Goal: Communication & Community: Share content

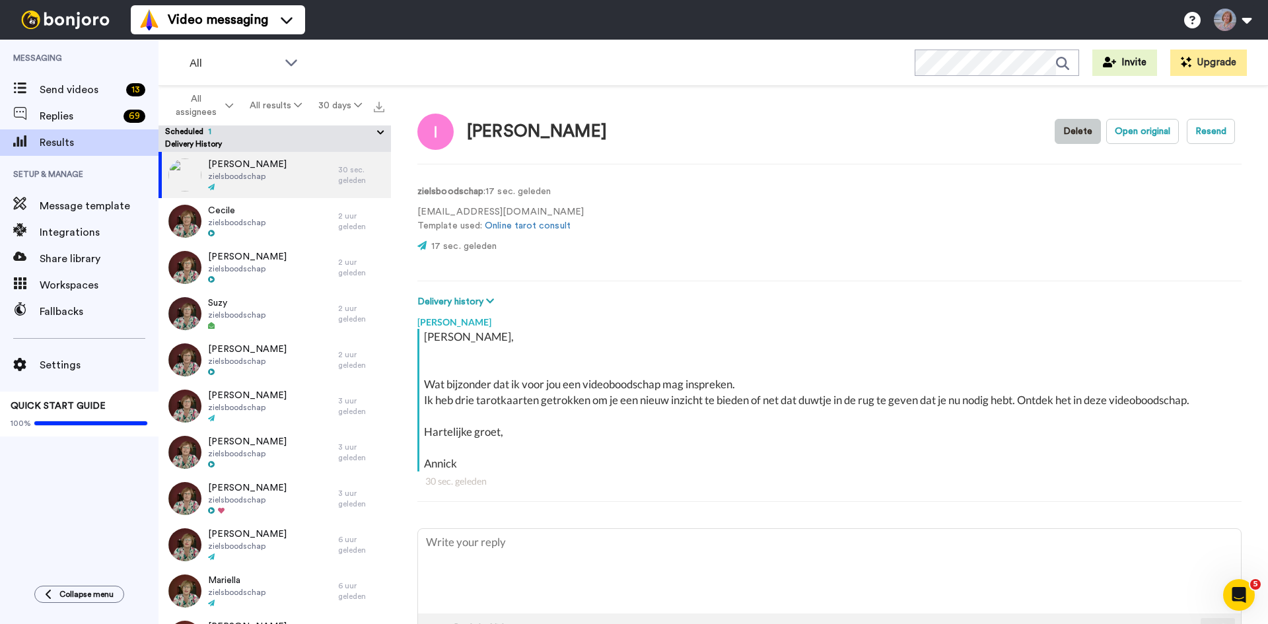
click at [1066, 130] on button "Delete" at bounding box center [1078, 131] width 46 height 25
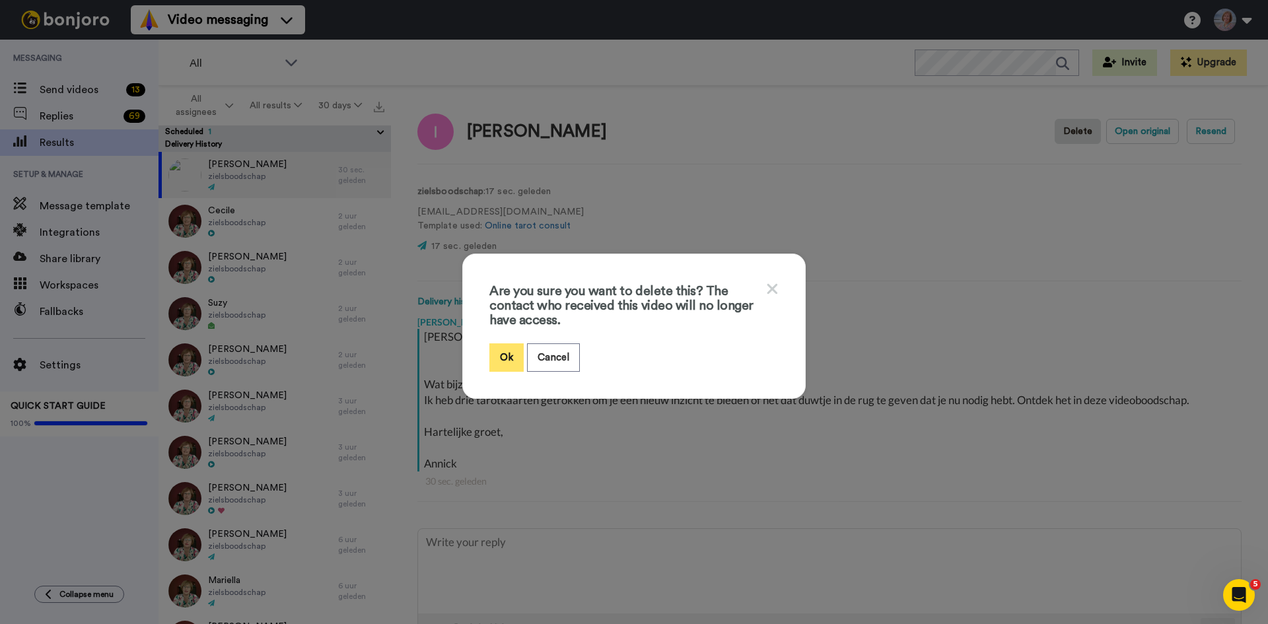
click at [506, 355] on button "Ok" at bounding box center [506, 358] width 34 height 28
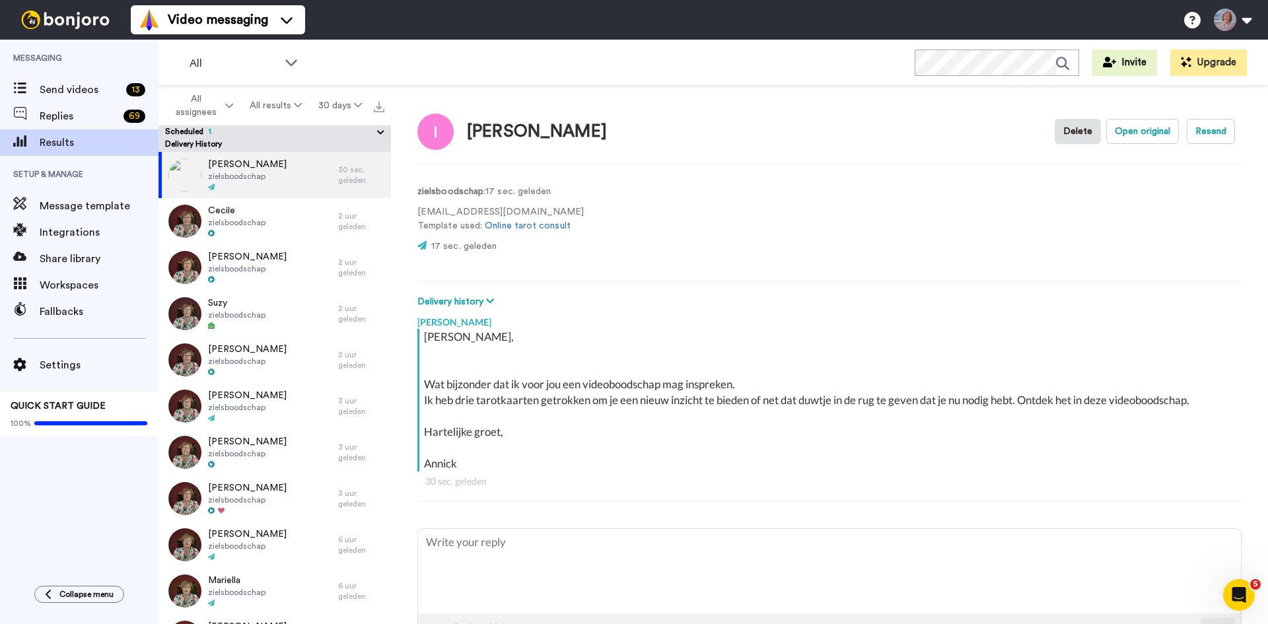
type textarea "x"
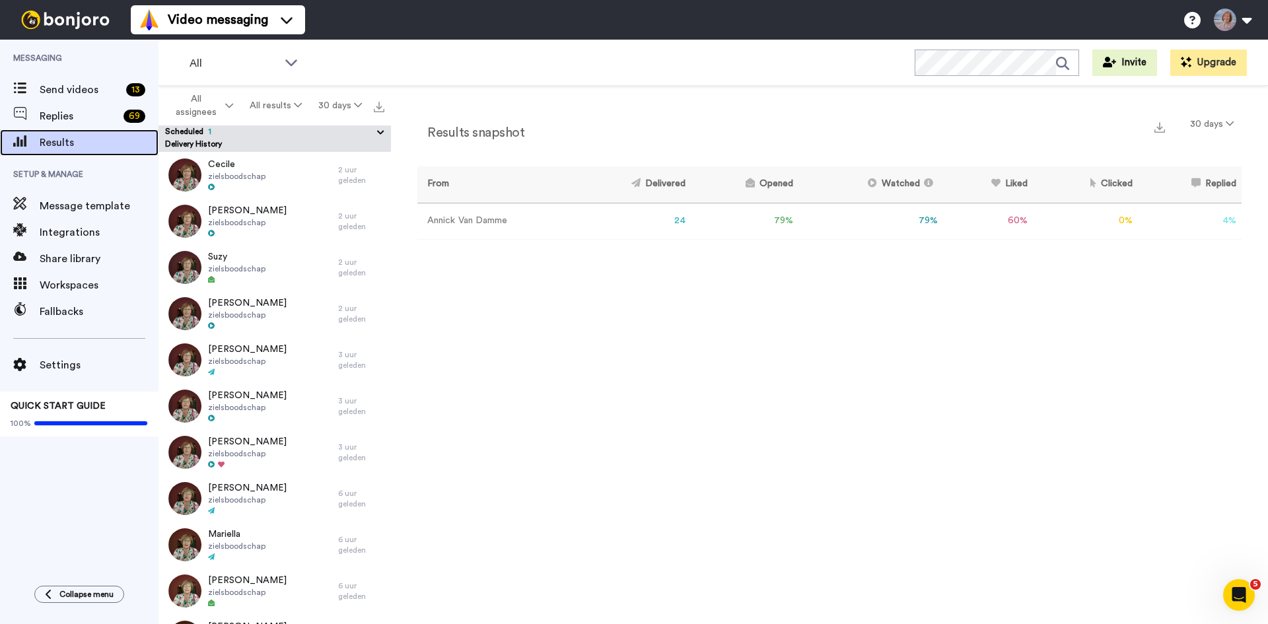
click at [75, 141] on span "Results" at bounding box center [99, 143] width 119 height 16
click at [281, 106] on button "All results" at bounding box center [276, 106] width 69 height 24
click at [73, 81] on div "Send videos 13" at bounding box center [79, 90] width 159 height 26
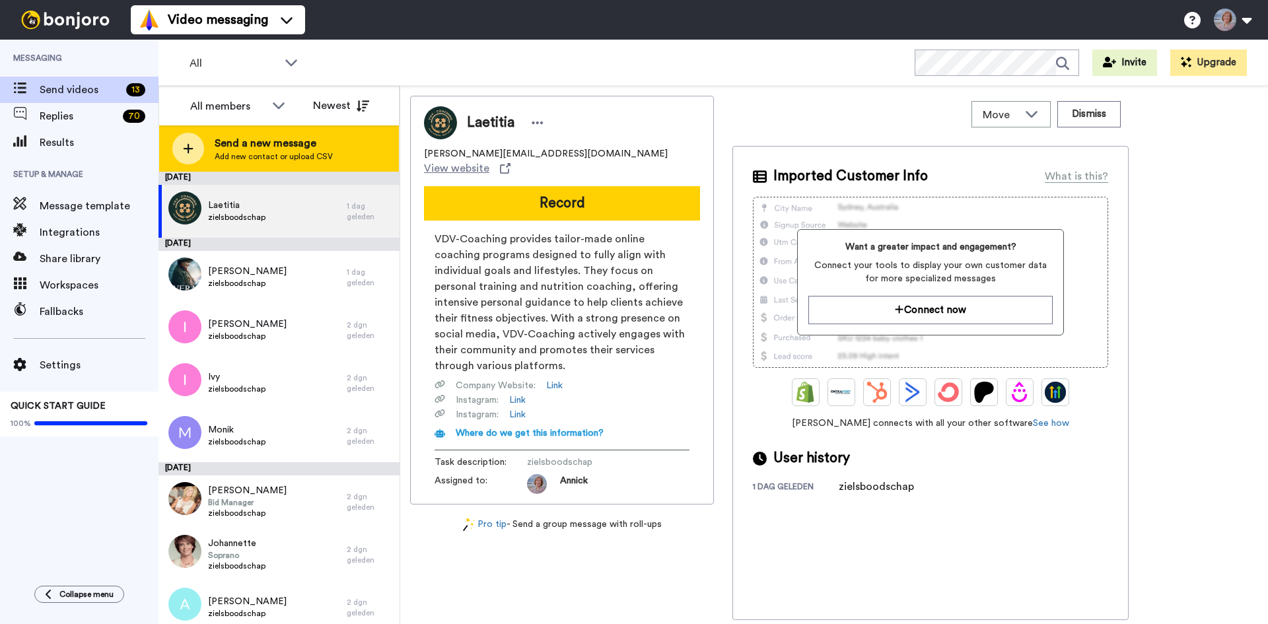
click at [268, 149] on span "Send a new message" at bounding box center [274, 143] width 118 height 16
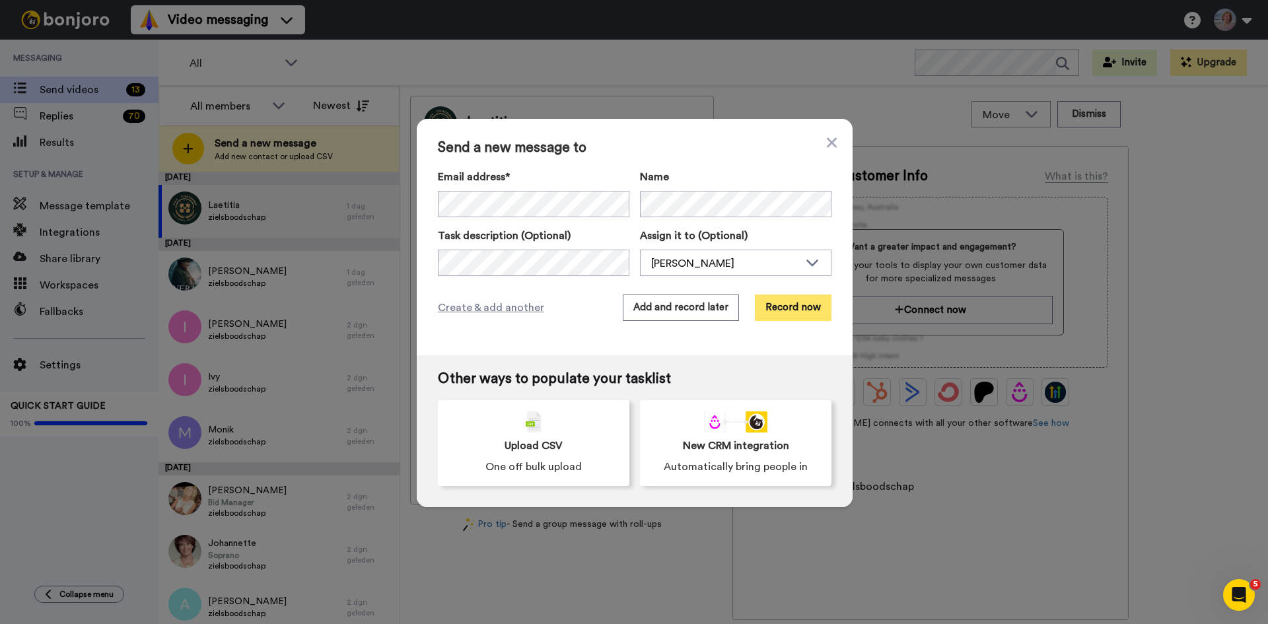
click at [795, 308] on button "Record now" at bounding box center [793, 308] width 77 height 26
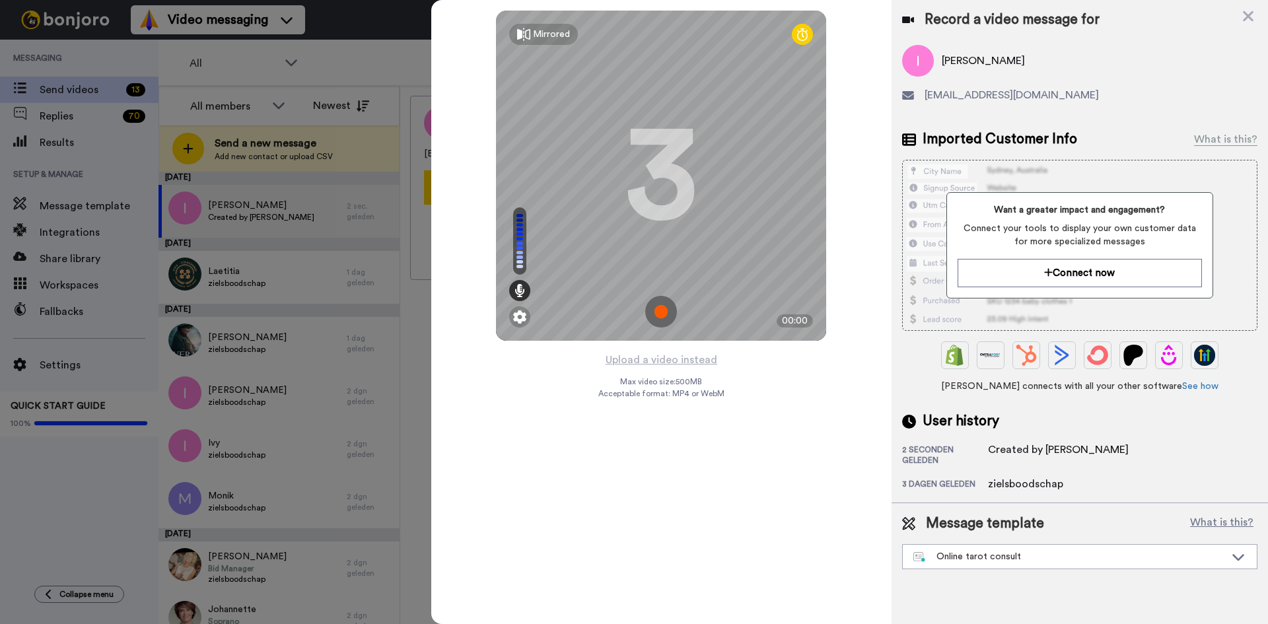
click at [662, 312] on img at bounding box center [661, 312] width 32 height 32
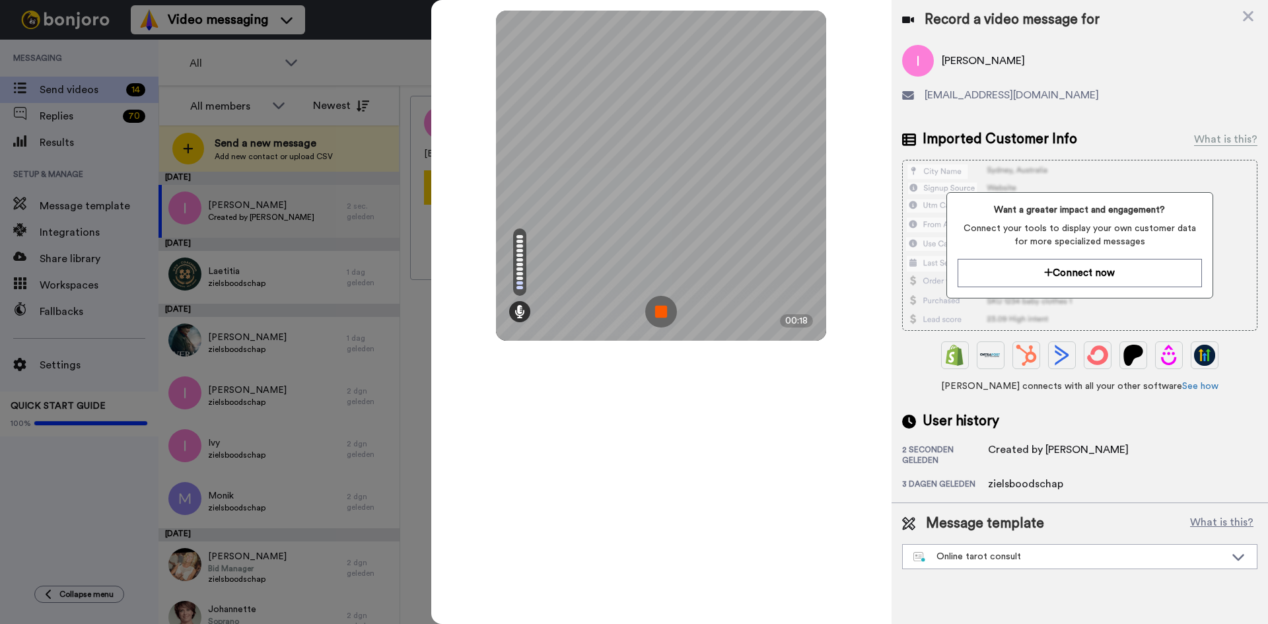
click at [664, 310] on img at bounding box center [661, 312] width 32 height 32
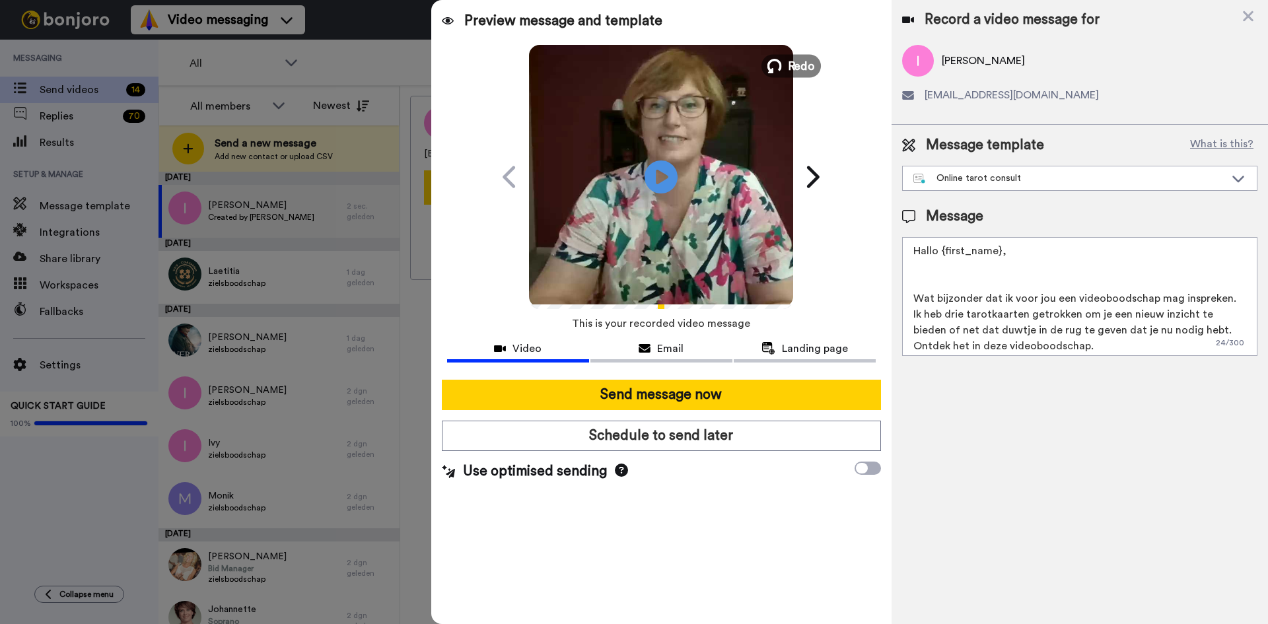
click at [802, 59] on span "Redo" at bounding box center [802, 65] width 28 height 17
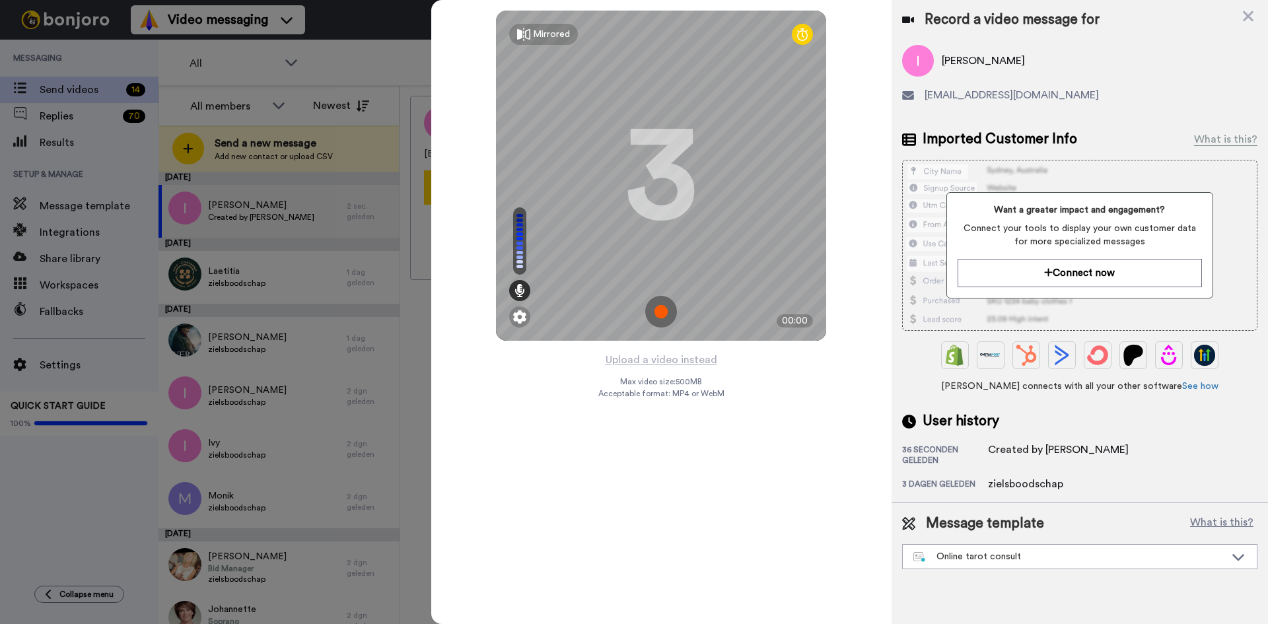
click at [670, 313] on img at bounding box center [661, 312] width 32 height 32
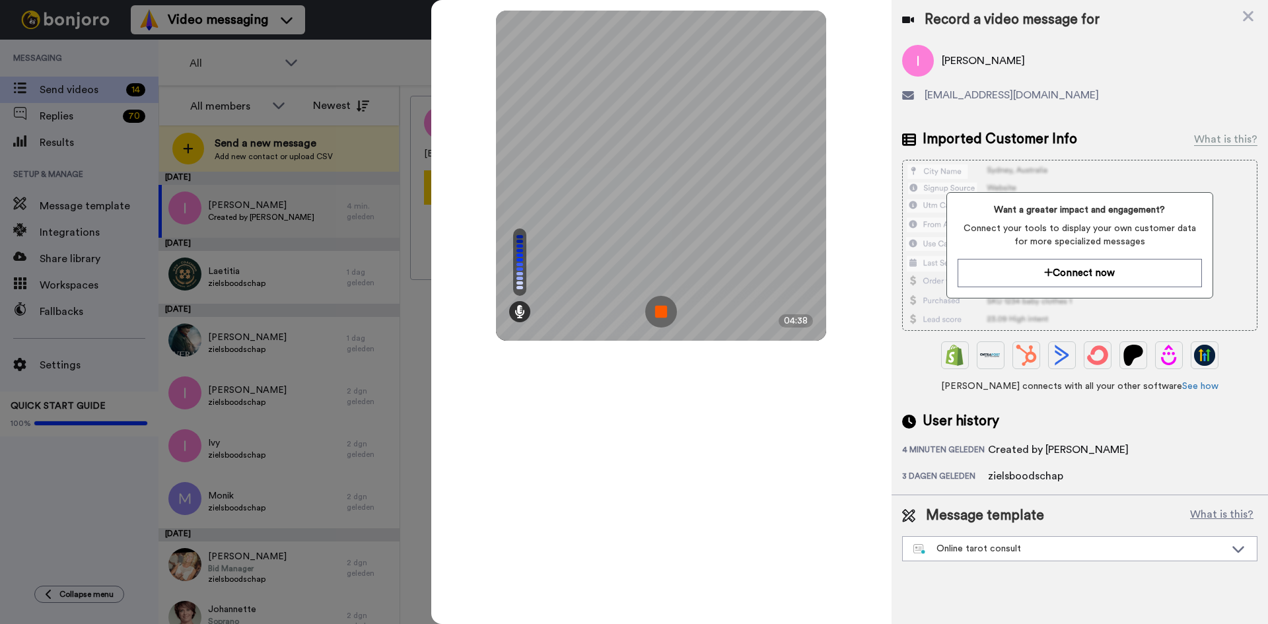
click at [665, 315] on img at bounding box center [661, 312] width 32 height 32
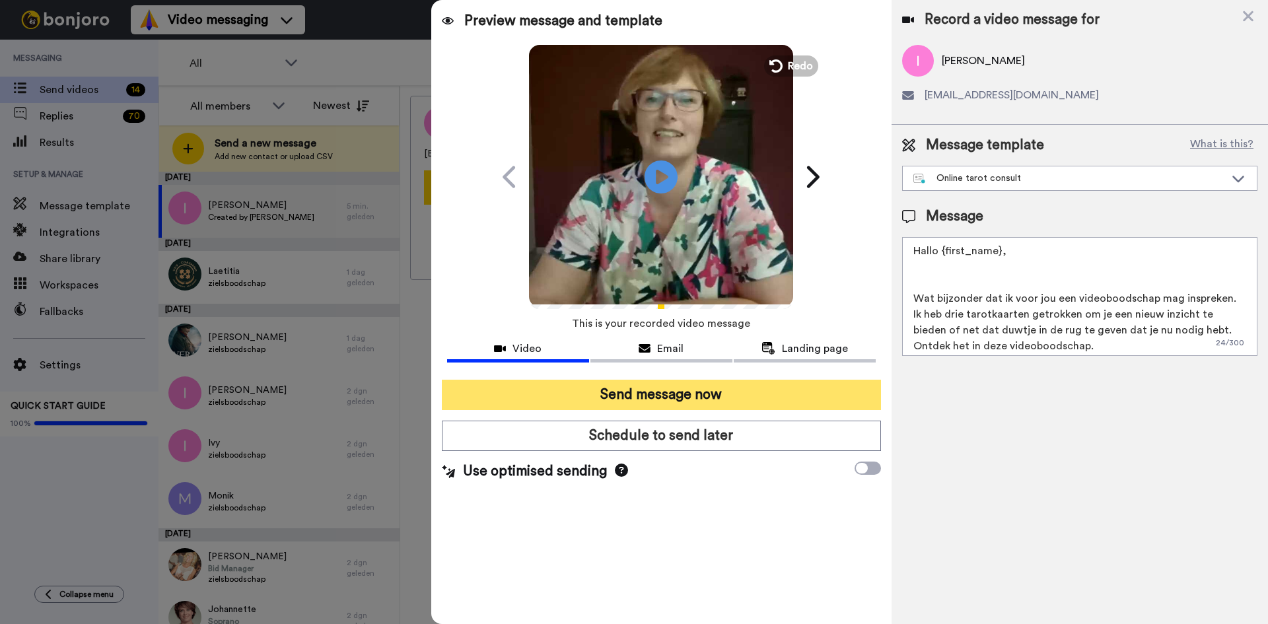
click at [637, 396] on button "Send message now" at bounding box center [661, 395] width 439 height 30
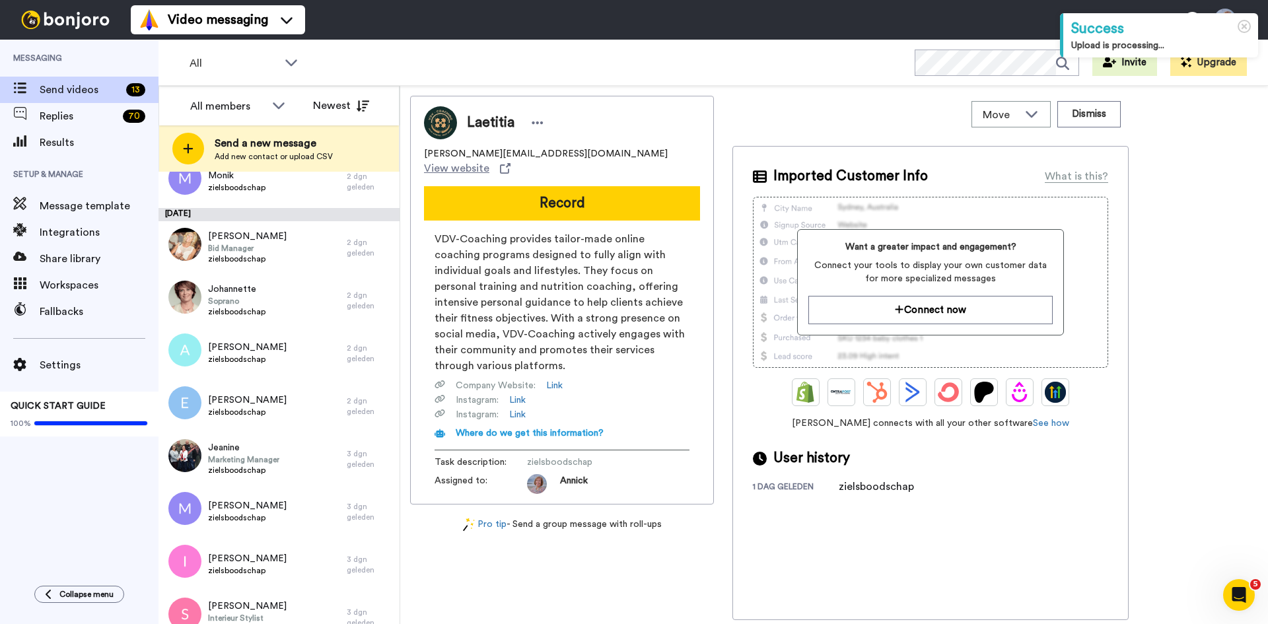
scroll to position [274, 0]
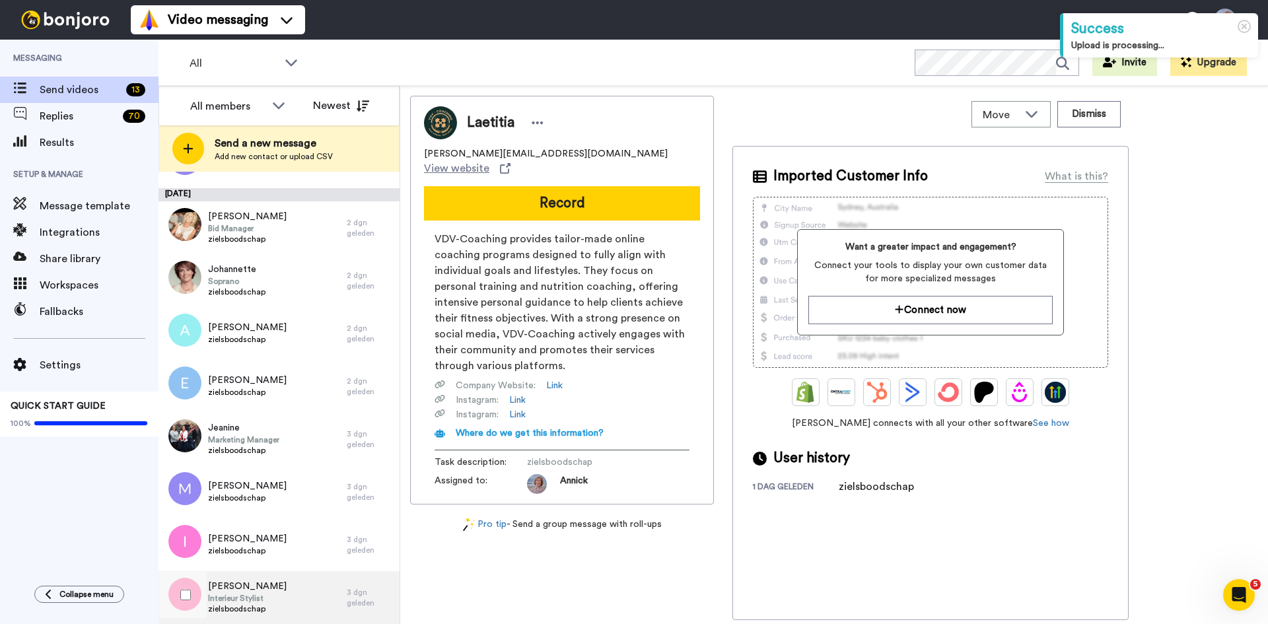
click at [247, 602] on span "Interieur Stylist" at bounding box center [247, 598] width 79 height 11
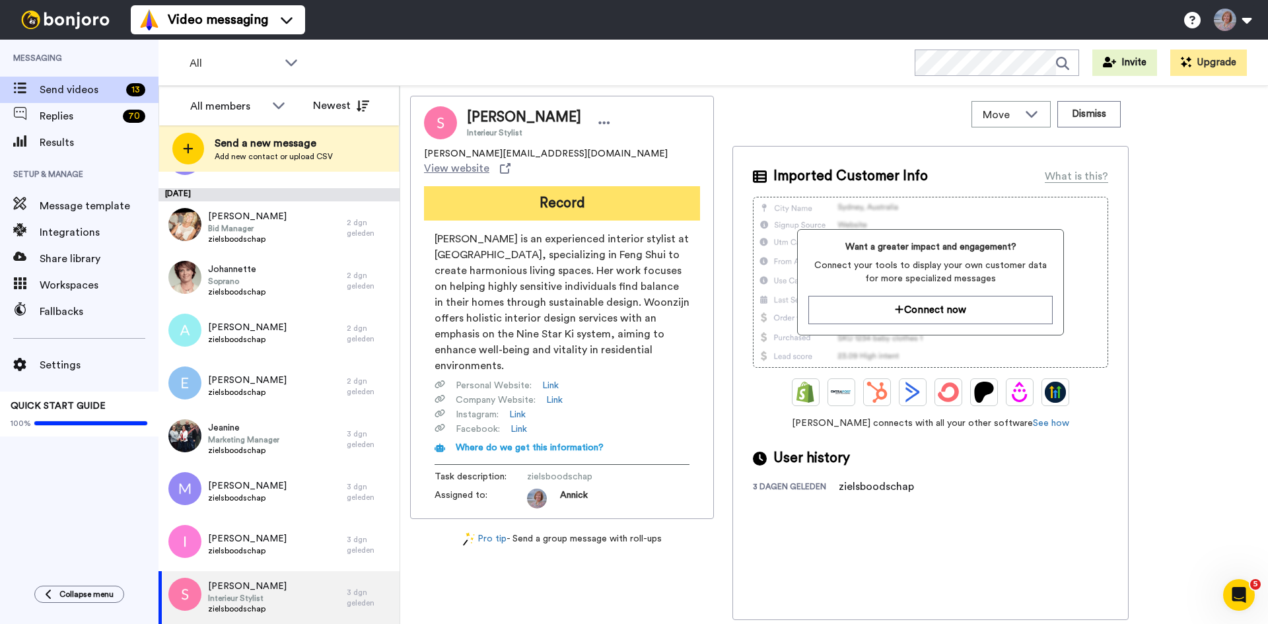
click at [598, 186] on button "Record" at bounding box center [562, 203] width 276 height 34
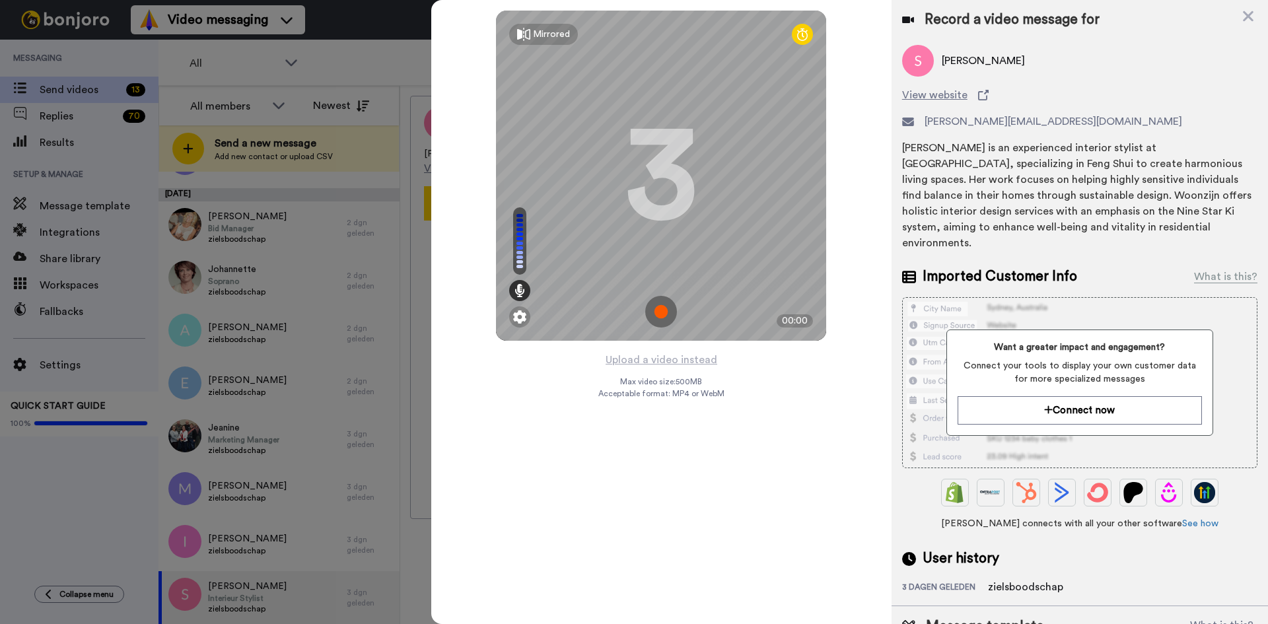
click at [656, 315] on img at bounding box center [661, 312] width 32 height 32
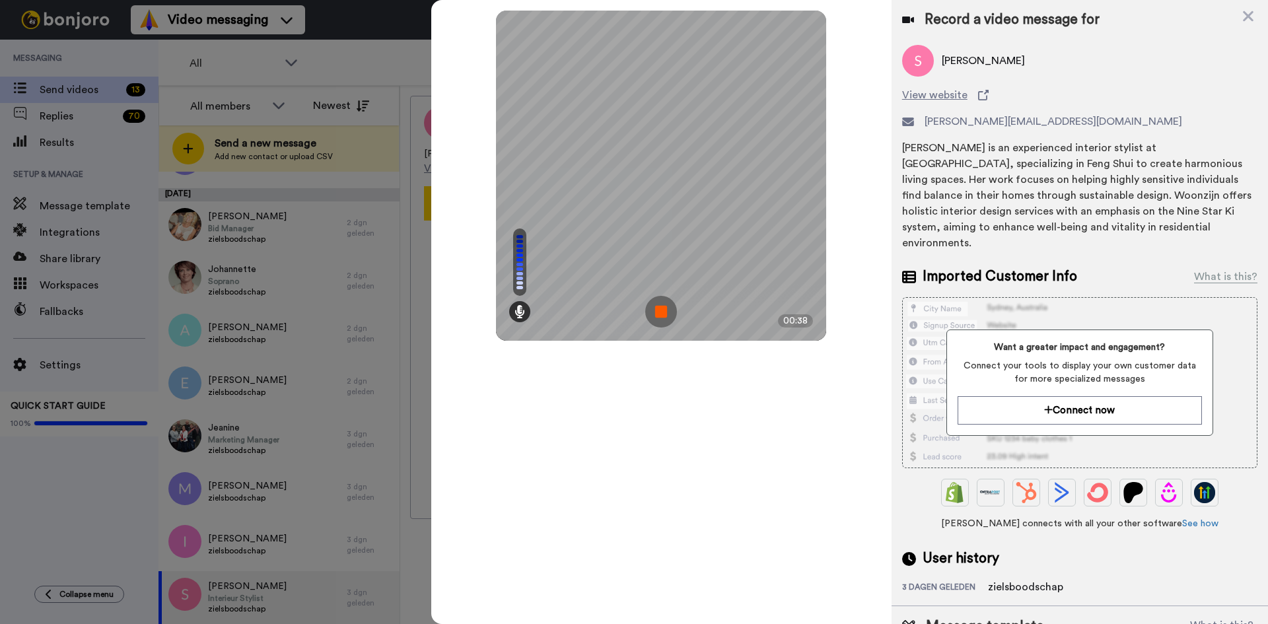
click at [660, 314] on img at bounding box center [661, 312] width 32 height 32
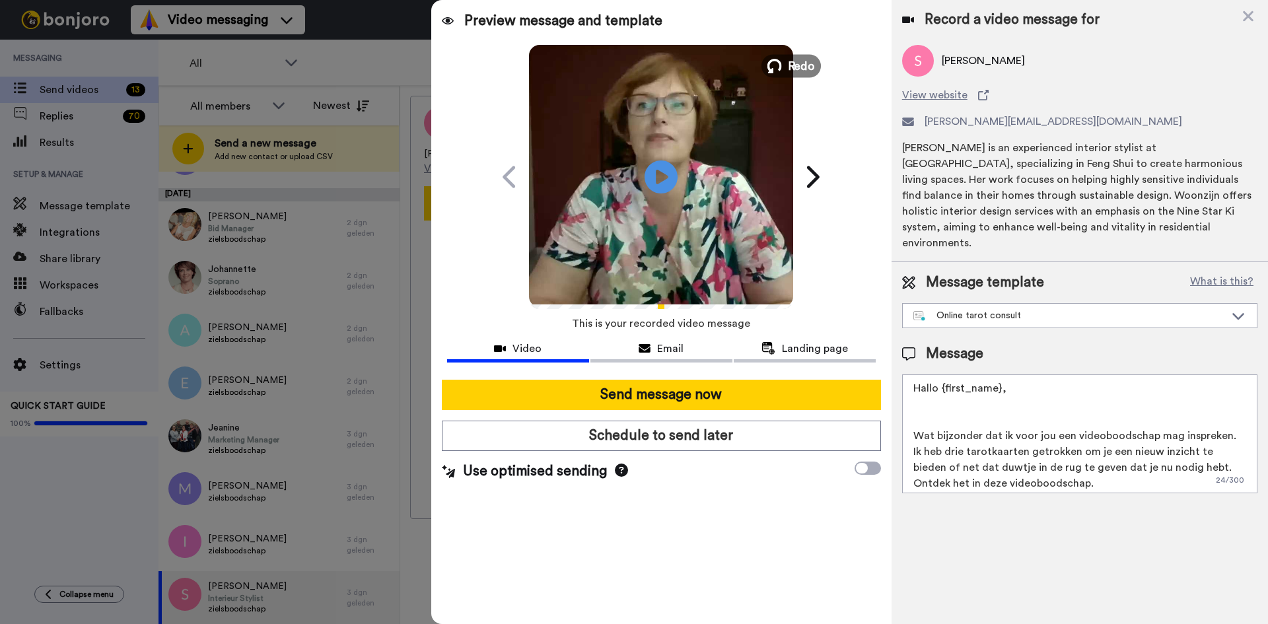
click at [805, 59] on span "Redo" at bounding box center [802, 65] width 28 height 17
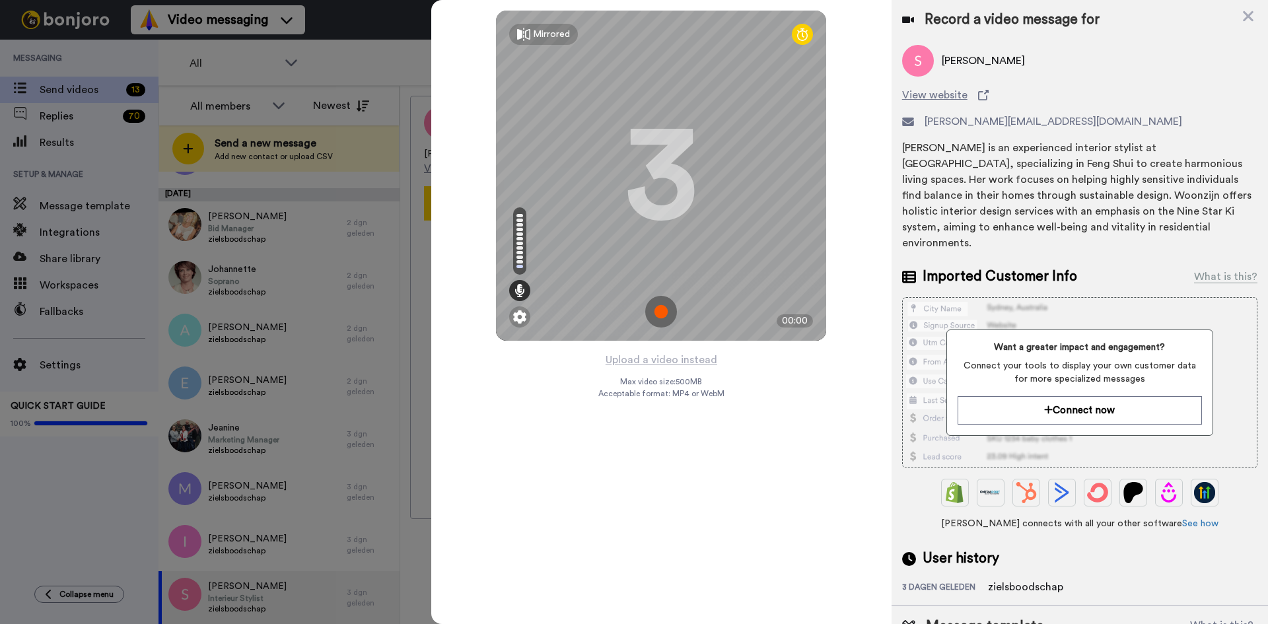
click at [664, 318] on img at bounding box center [661, 312] width 32 height 32
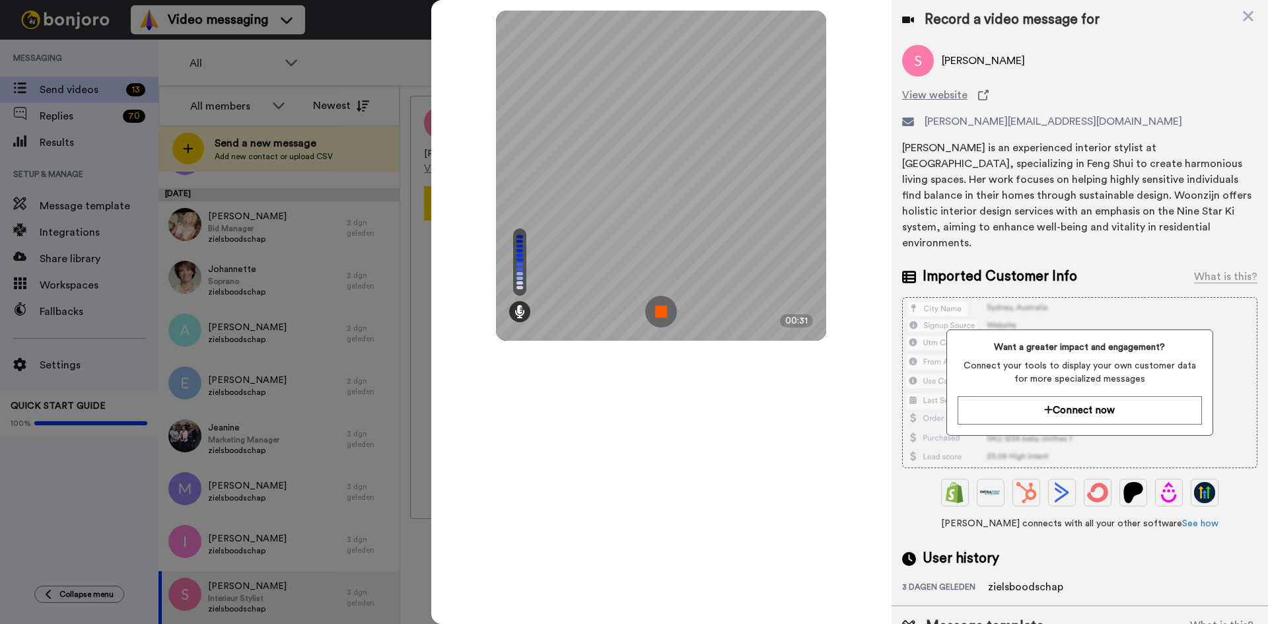
click at [656, 308] on img at bounding box center [661, 312] width 32 height 32
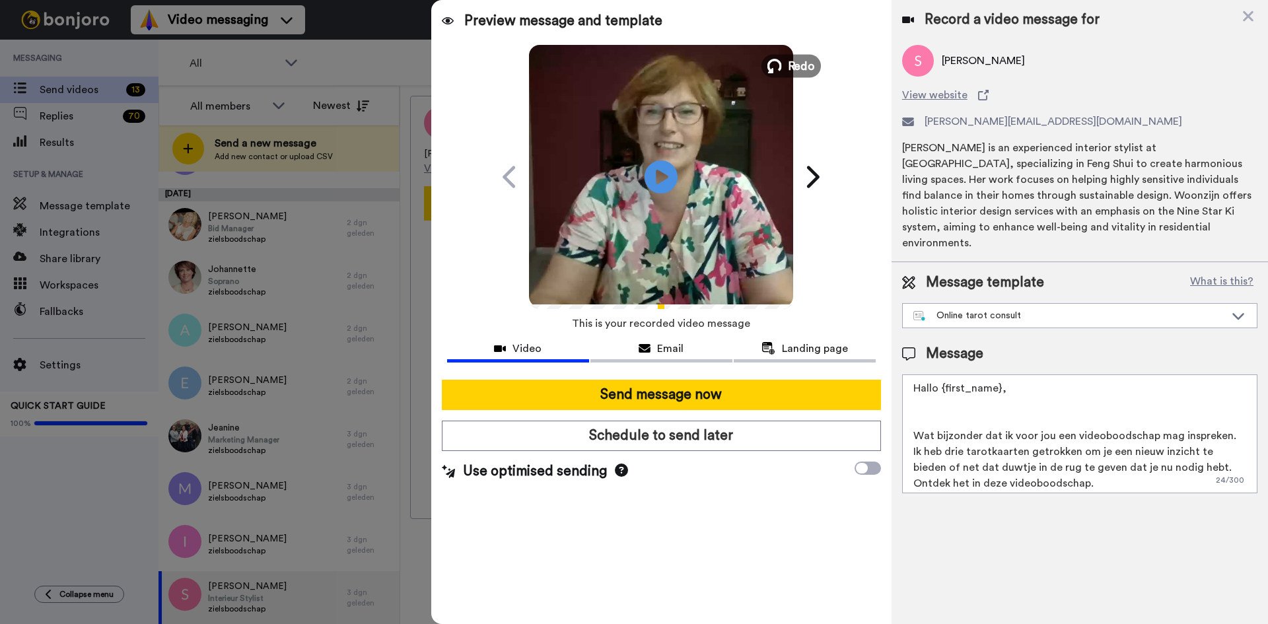
click at [810, 57] on span "Redo" at bounding box center [802, 65] width 28 height 17
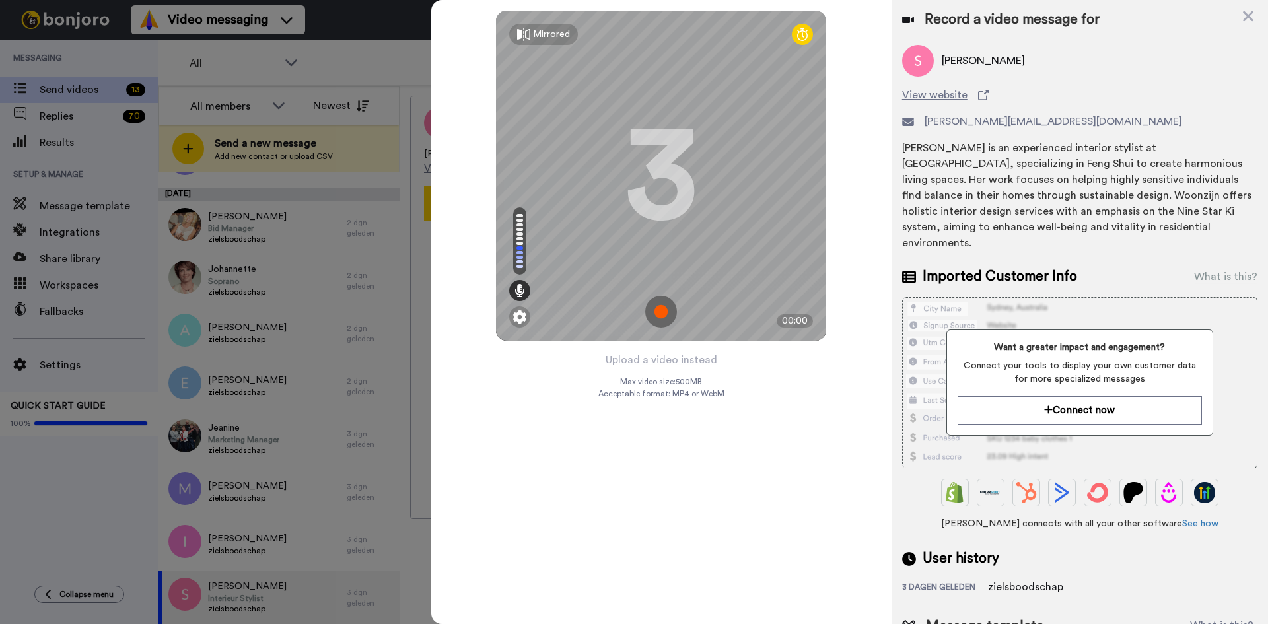
click at [666, 321] on img at bounding box center [661, 312] width 32 height 32
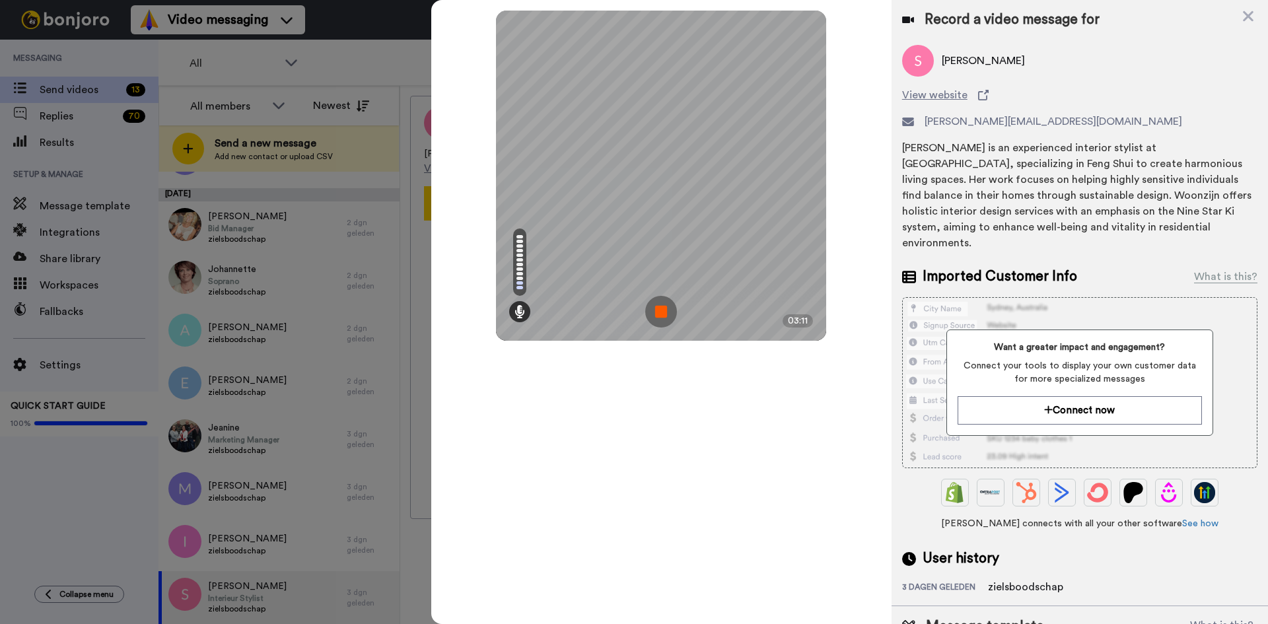
click at [666, 321] on img at bounding box center [661, 312] width 32 height 32
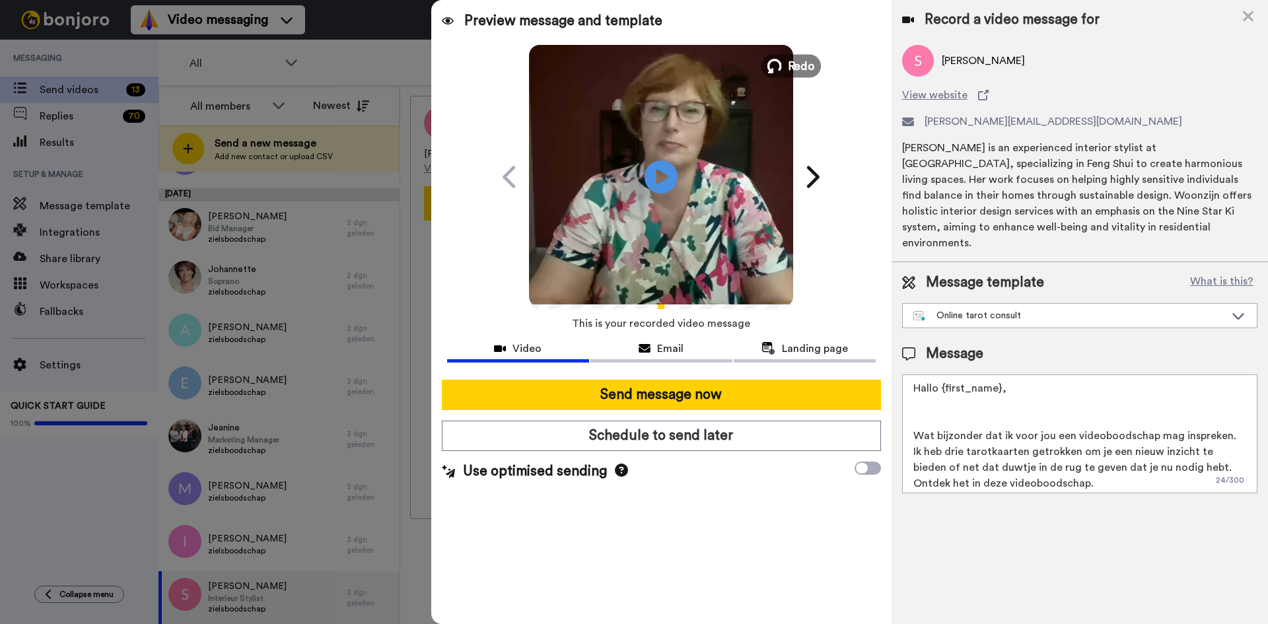
click at [797, 71] on span "Redo" at bounding box center [802, 65] width 28 height 17
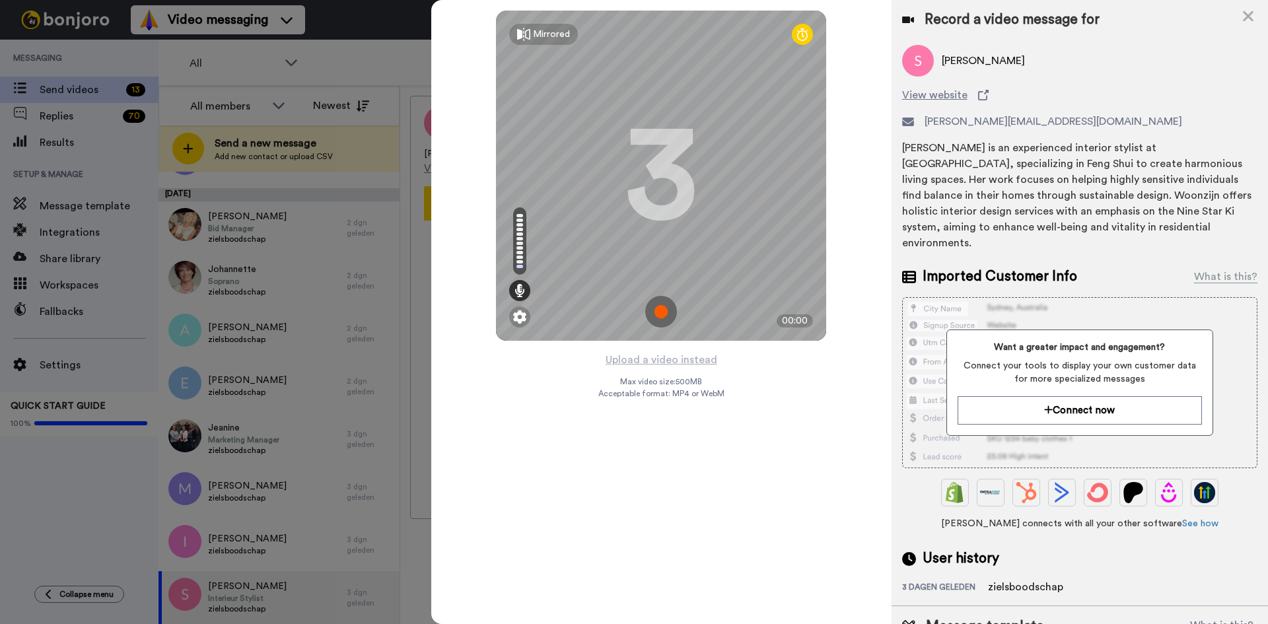
click at [665, 308] on img at bounding box center [661, 312] width 32 height 32
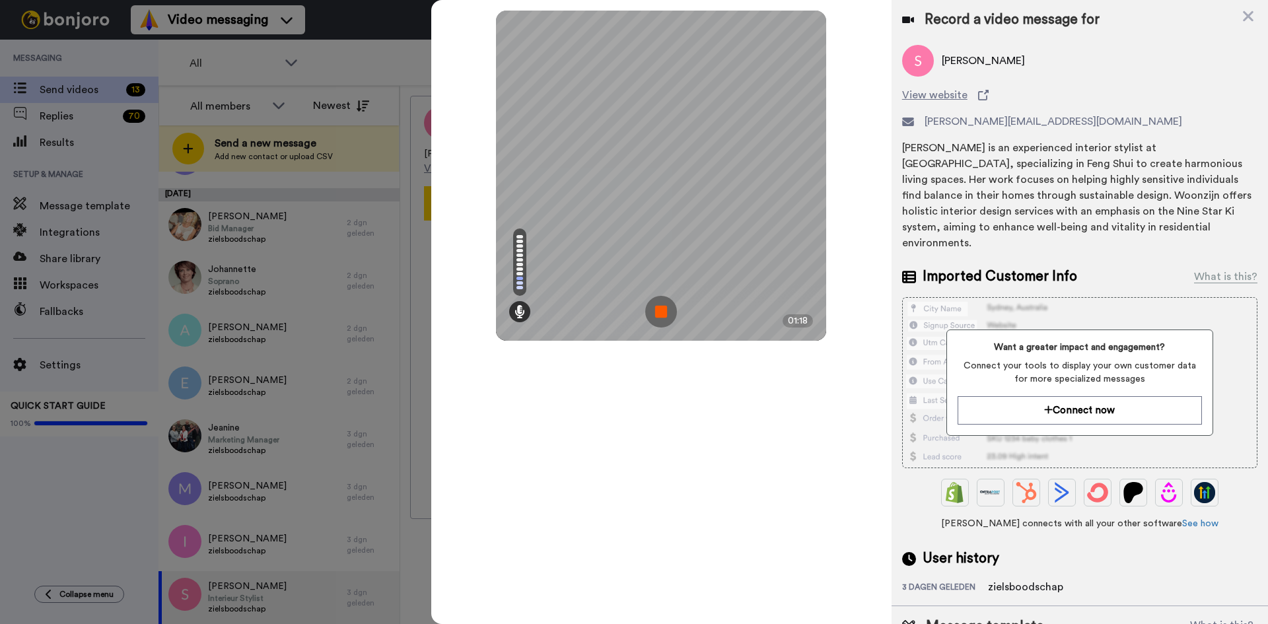
click at [665, 308] on img at bounding box center [661, 312] width 32 height 32
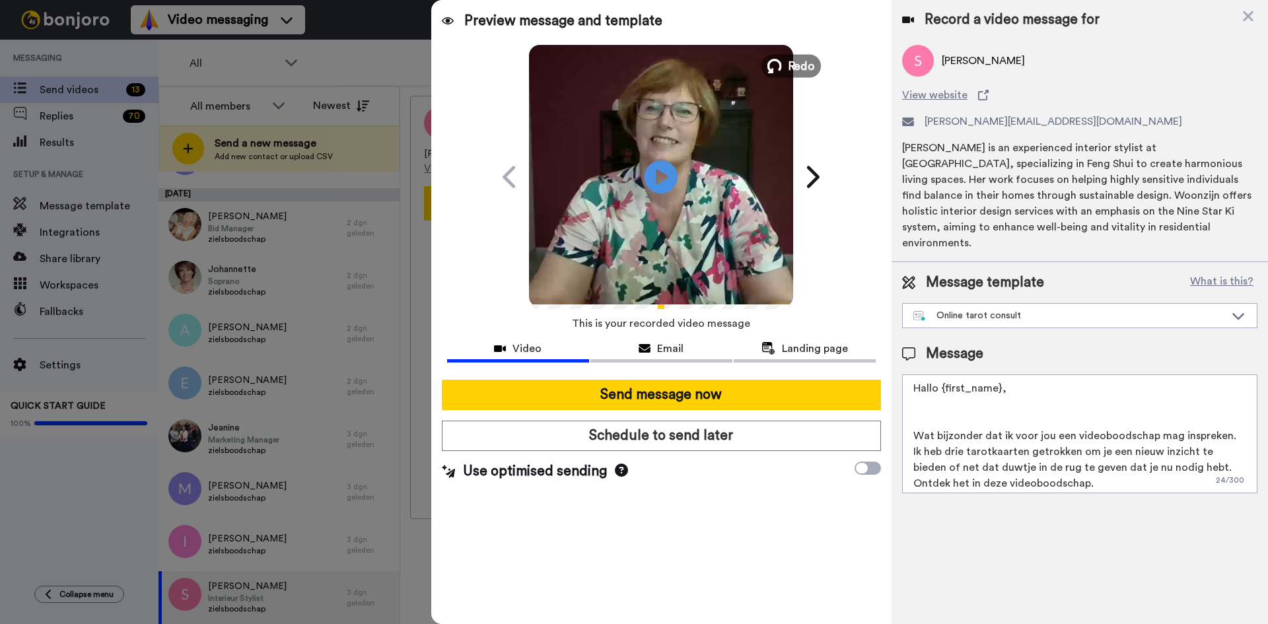
click at [811, 65] on span "Redo" at bounding box center [802, 65] width 28 height 17
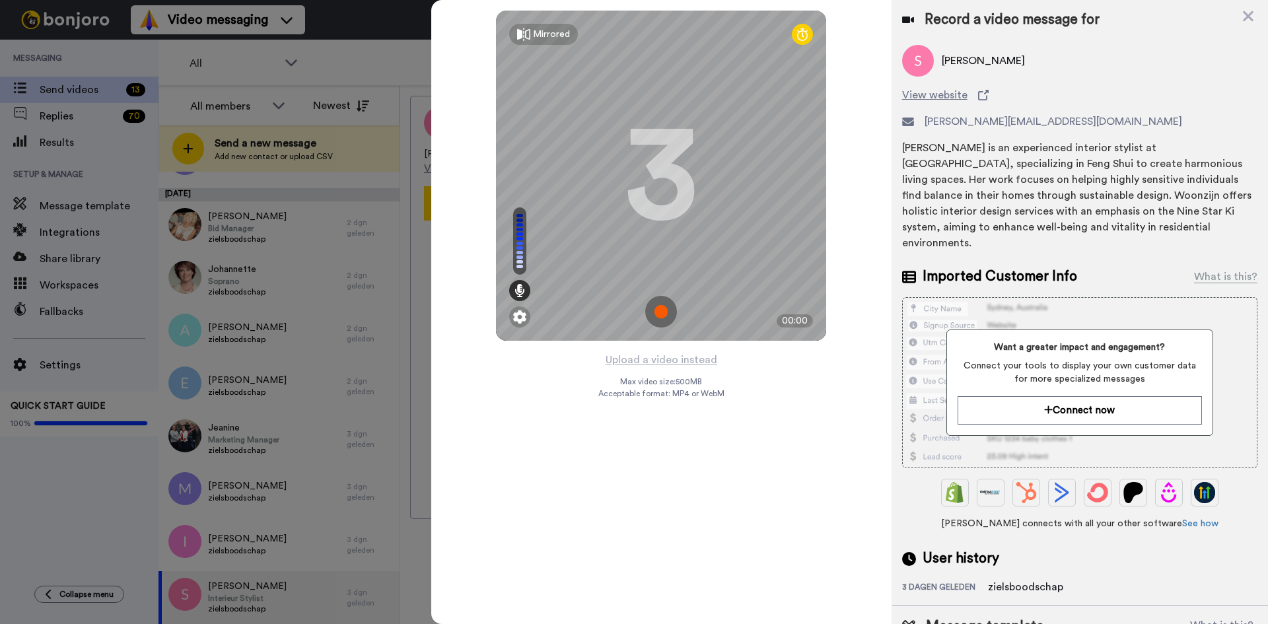
click at [662, 307] on img at bounding box center [661, 312] width 32 height 32
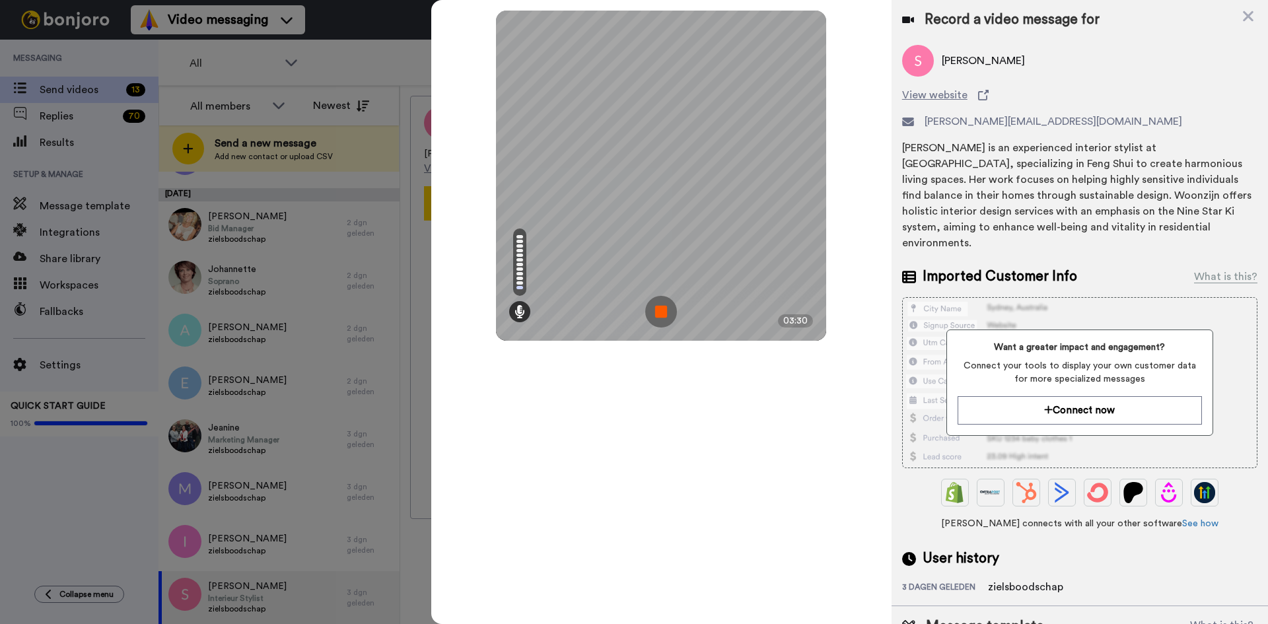
click at [662, 307] on img at bounding box center [661, 312] width 32 height 32
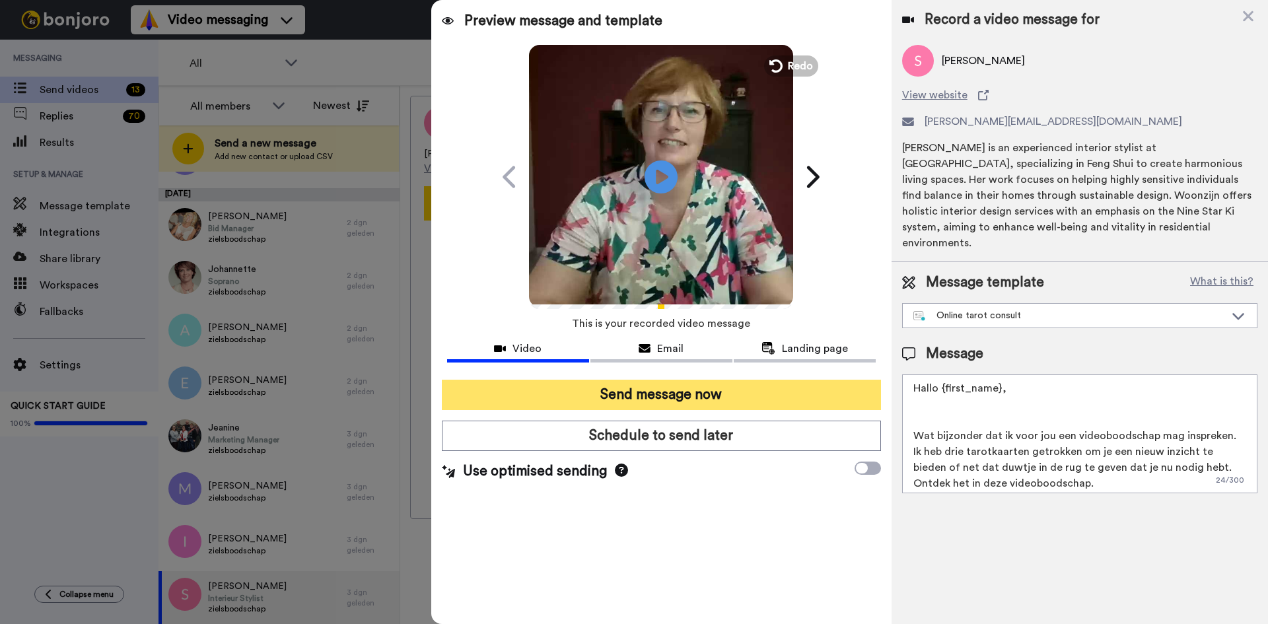
click at [768, 393] on button "Send message now" at bounding box center [661, 395] width 439 height 30
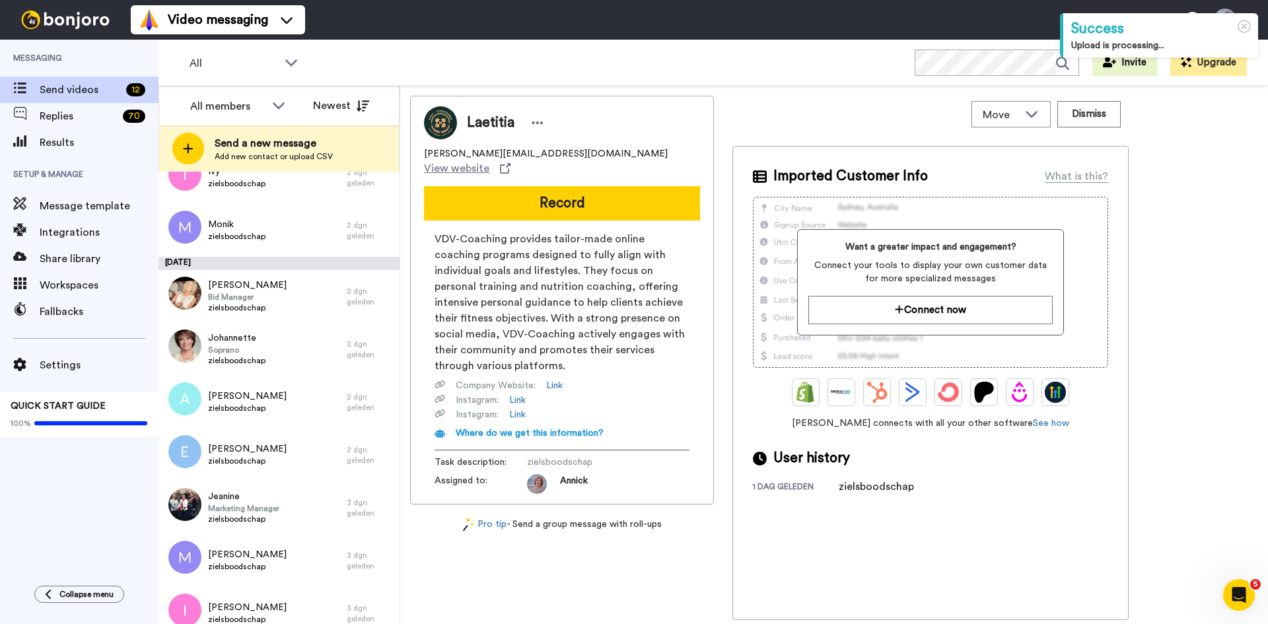
scroll to position [221, 0]
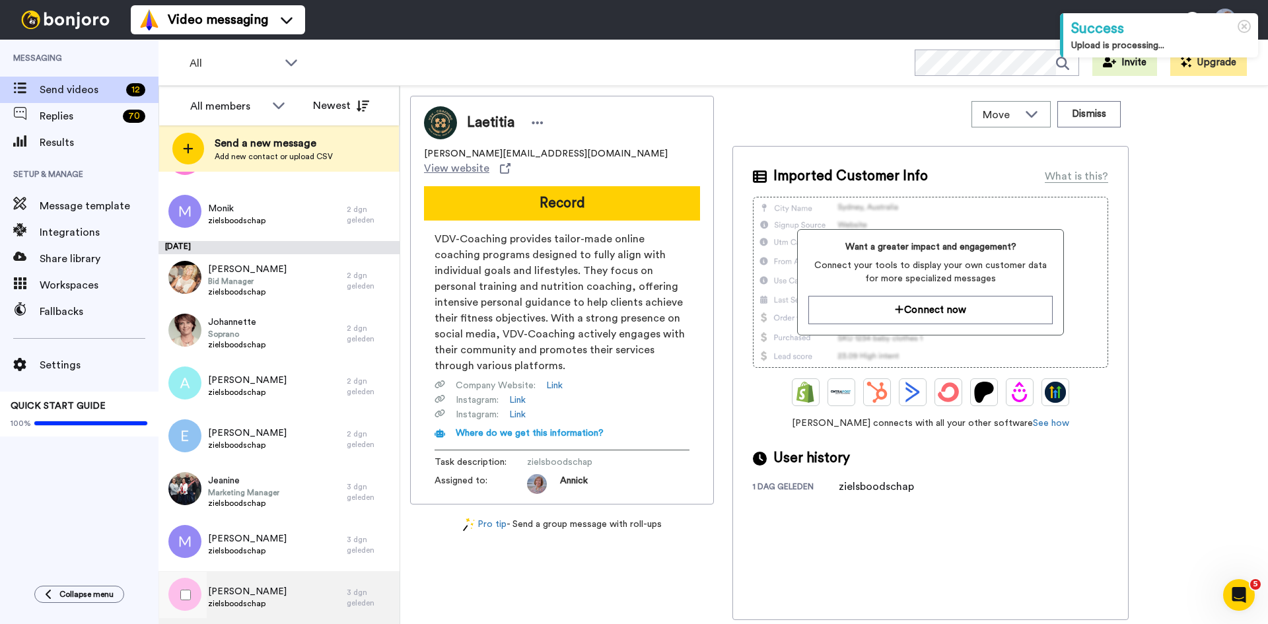
click at [218, 603] on span "zielsboodschap" at bounding box center [247, 603] width 79 height 11
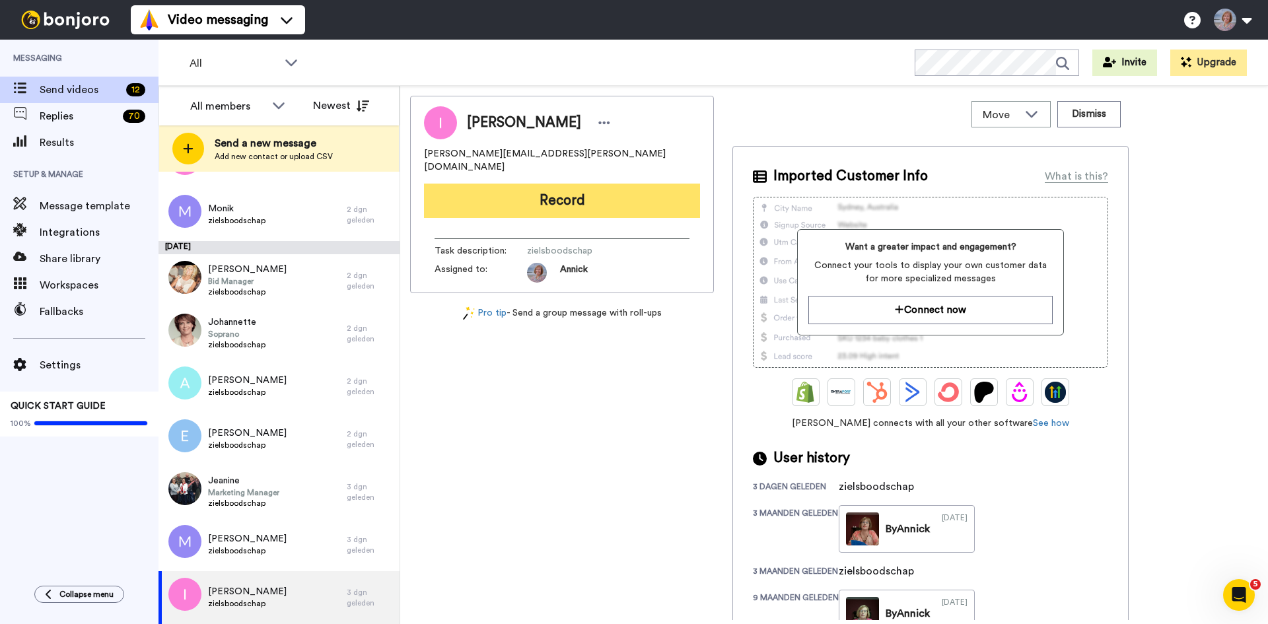
click at [579, 194] on button "Record" at bounding box center [562, 201] width 276 height 34
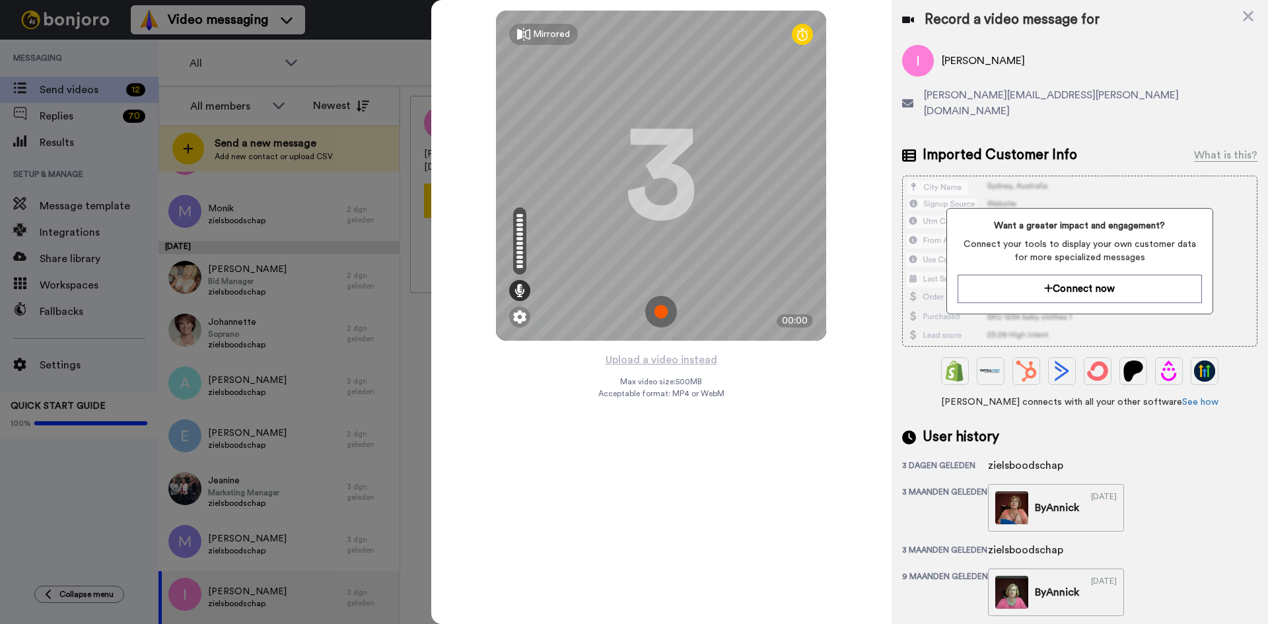
click at [667, 310] on img at bounding box center [661, 312] width 32 height 32
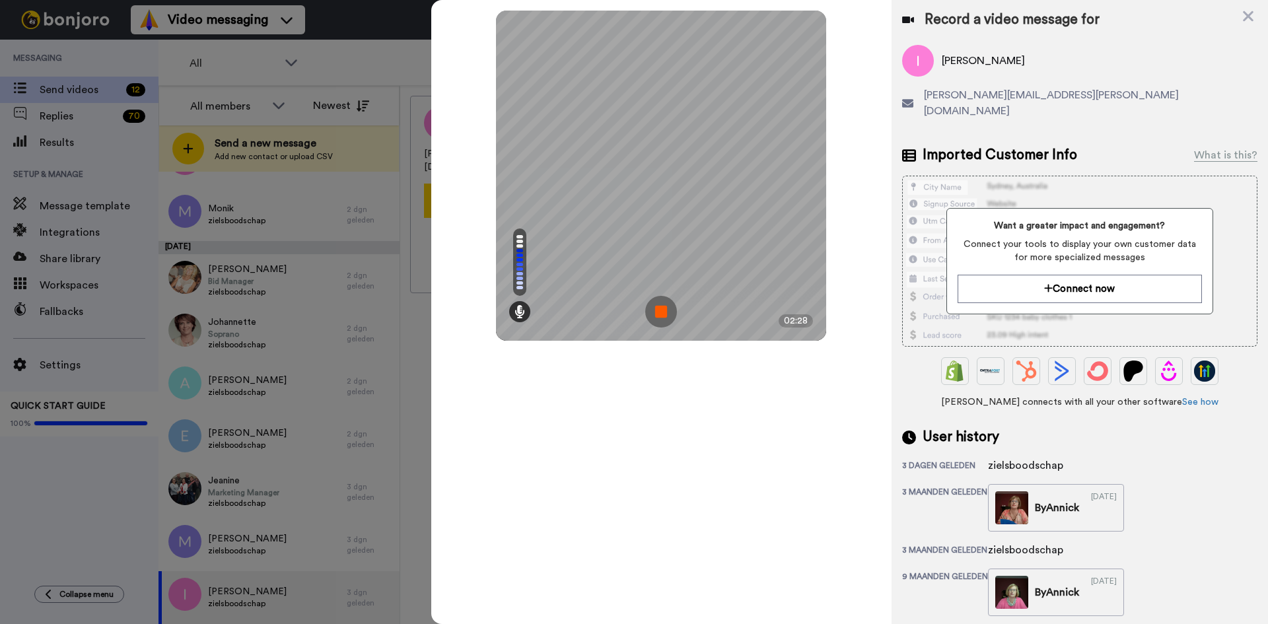
click at [667, 310] on img at bounding box center [661, 312] width 32 height 32
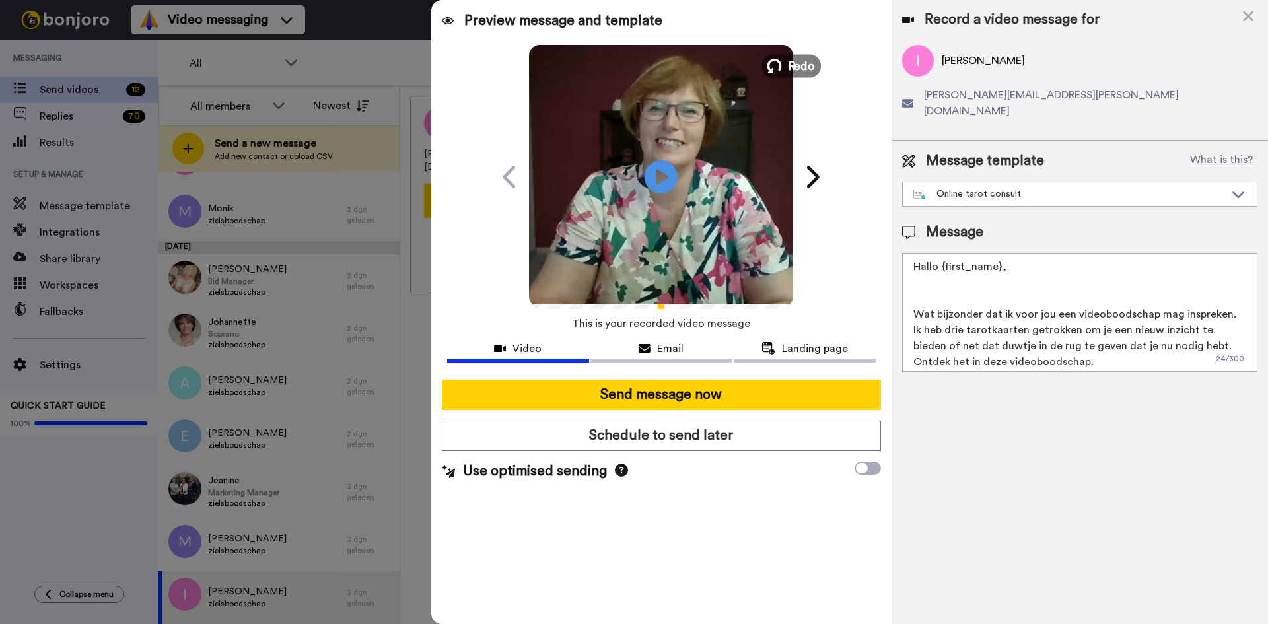
click at [801, 65] on span "Redo" at bounding box center [802, 65] width 28 height 17
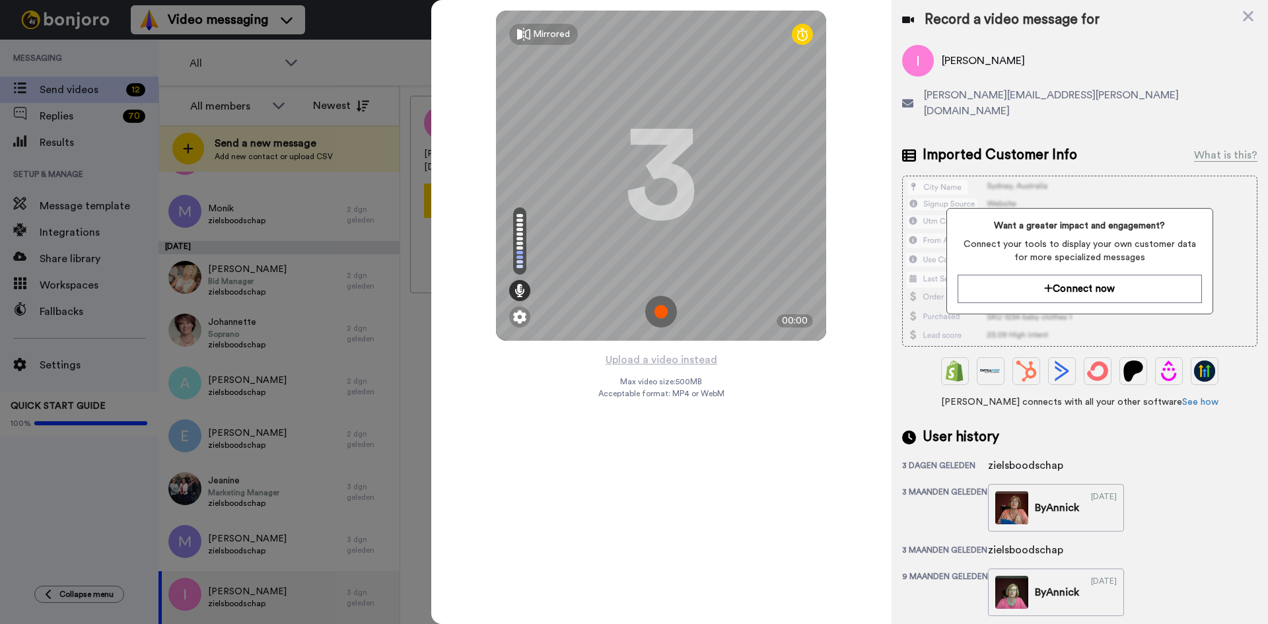
click at [657, 312] on img at bounding box center [661, 312] width 32 height 32
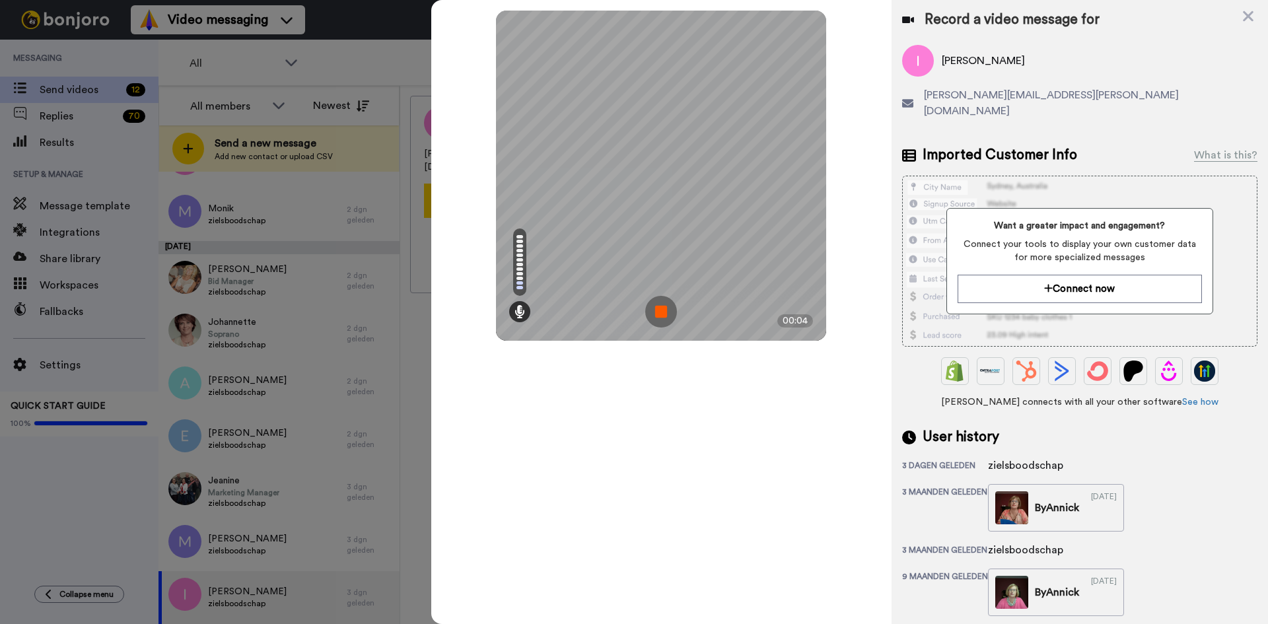
click at [663, 312] on img at bounding box center [661, 312] width 32 height 32
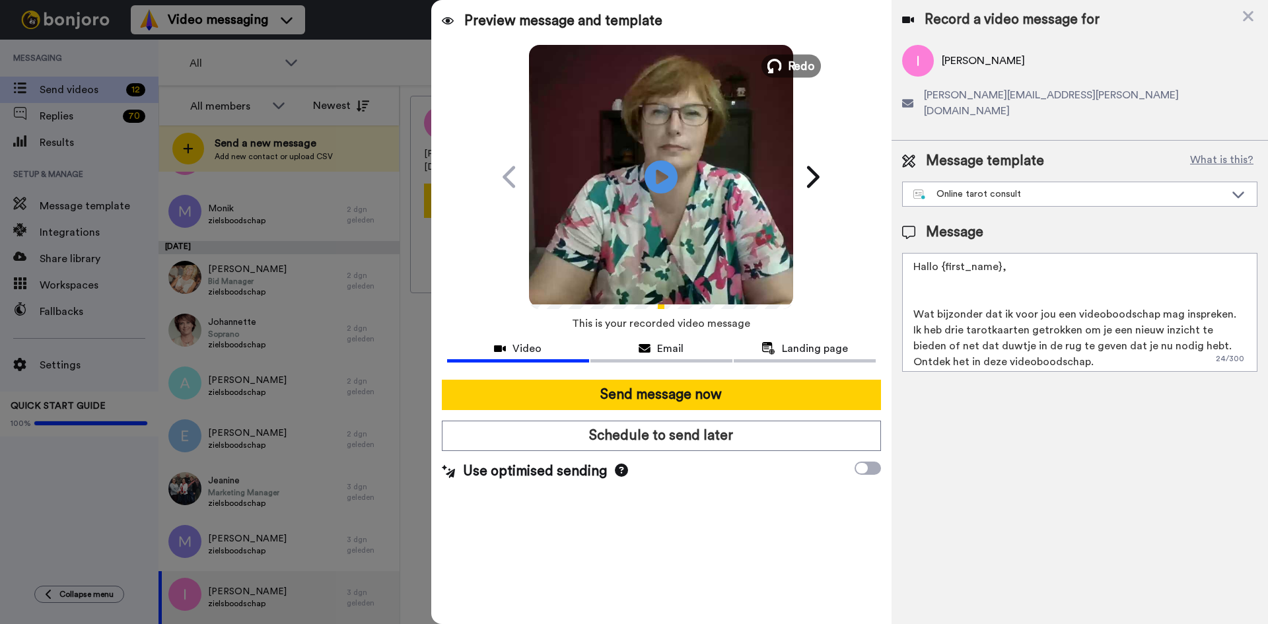
click at [793, 72] on span "Redo" at bounding box center [802, 65] width 28 height 17
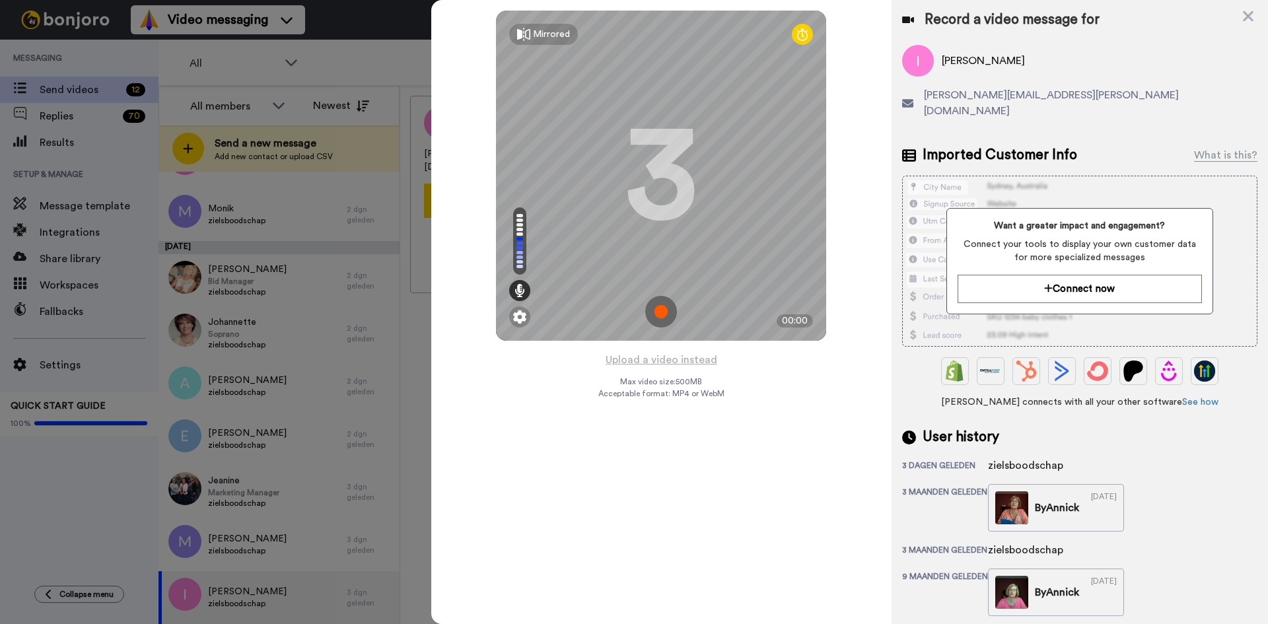
click at [660, 312] on img at bounding box center [661, 312] width 32 height 32
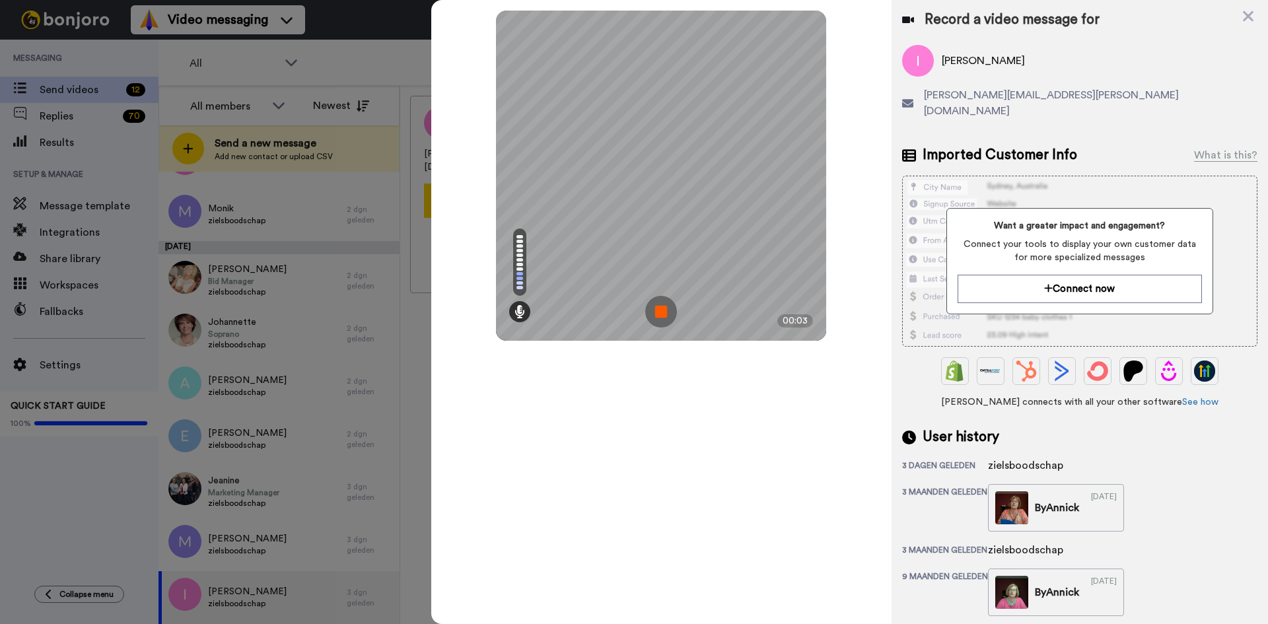
click at [660, 312] on img at bounding box center [661, 312] width 32 height 32
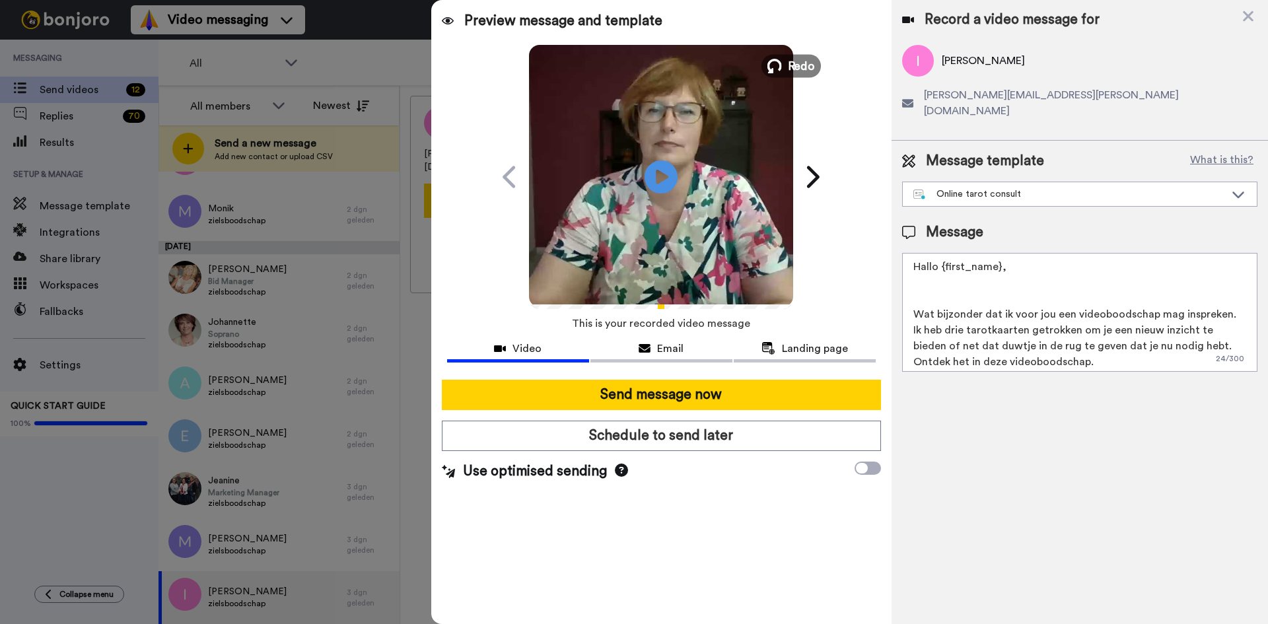
click at [807, 63] on span "Redo" at bounding box center [802, 65] width 28 height 17
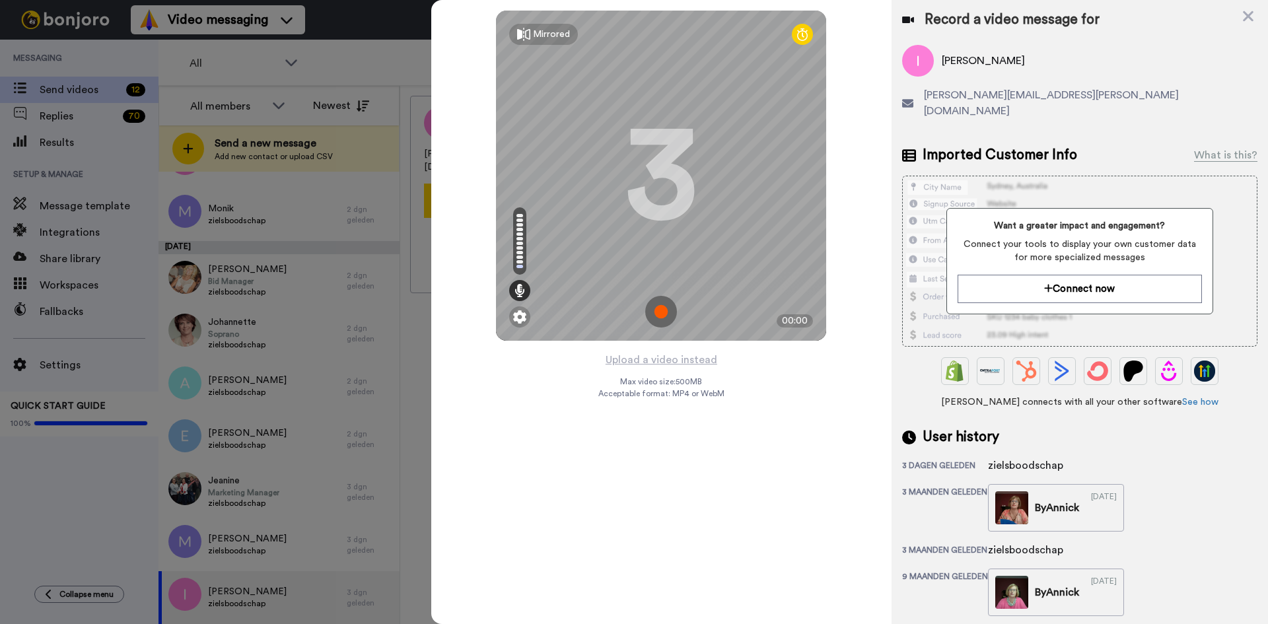
click at [664, 310] on img at bounding box center [661, 312] width 32 height 32
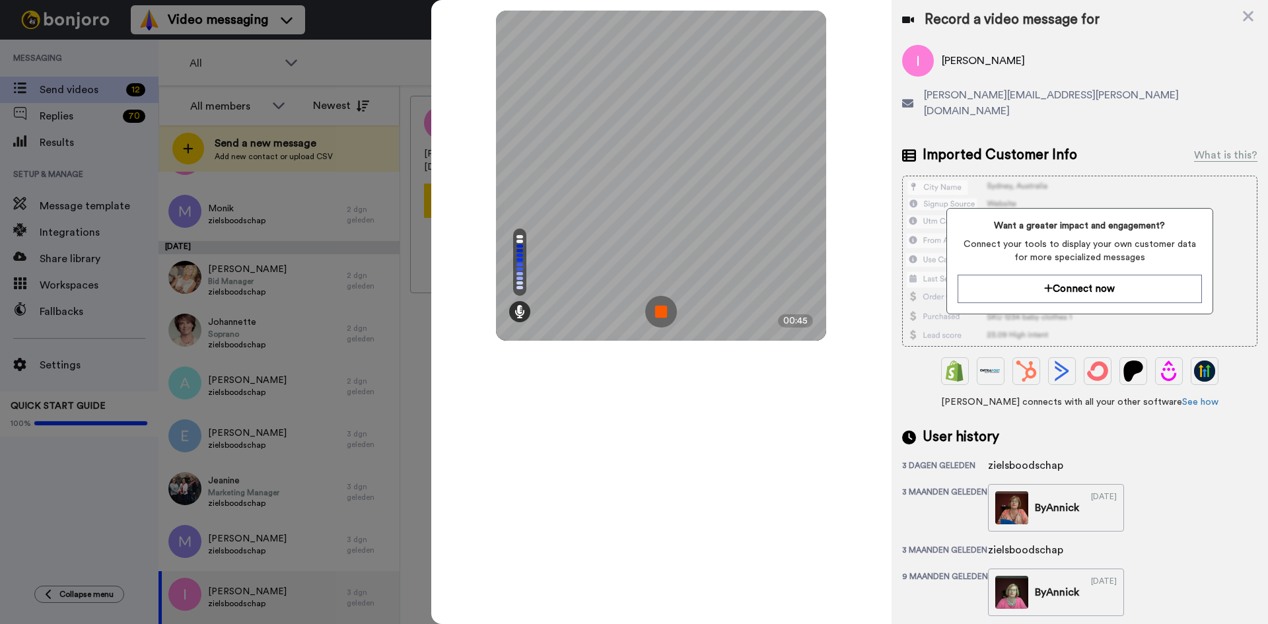
click at [664, 310] on img at bounding box center [661, 312] width 32 height 32
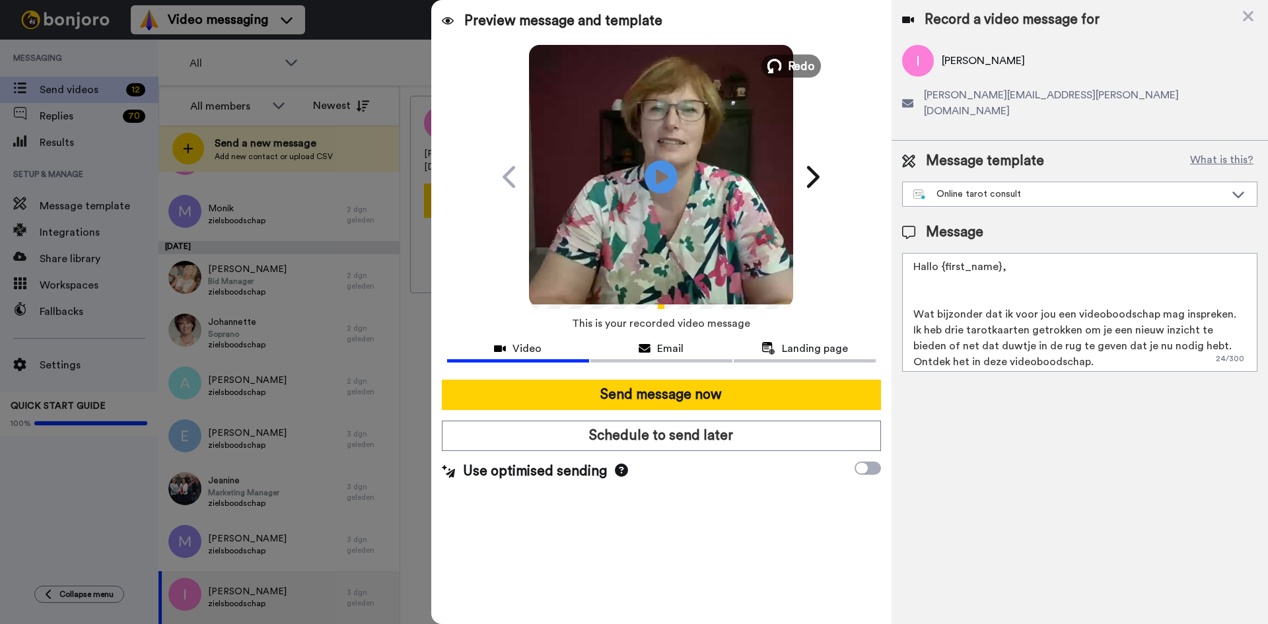
click at [803, 60] on span "Redo" at bounding box center [802, 65] width 28 height 17
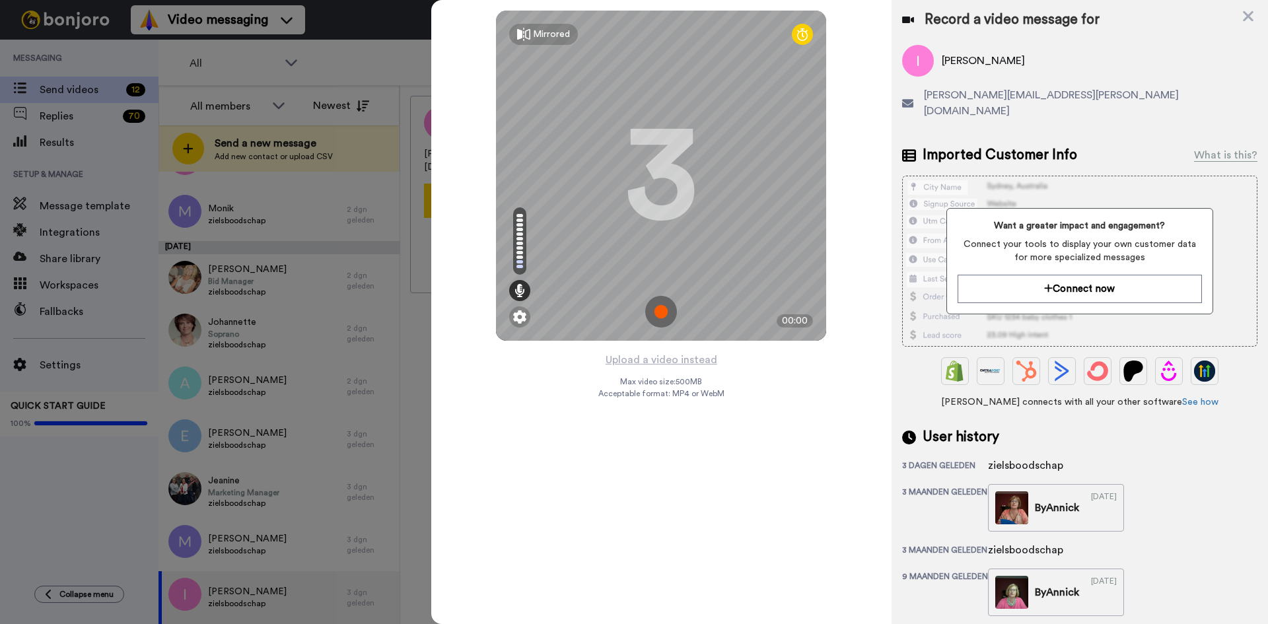
click at [658, 309] on img at bounding box center [661, 312] width 32 height 32
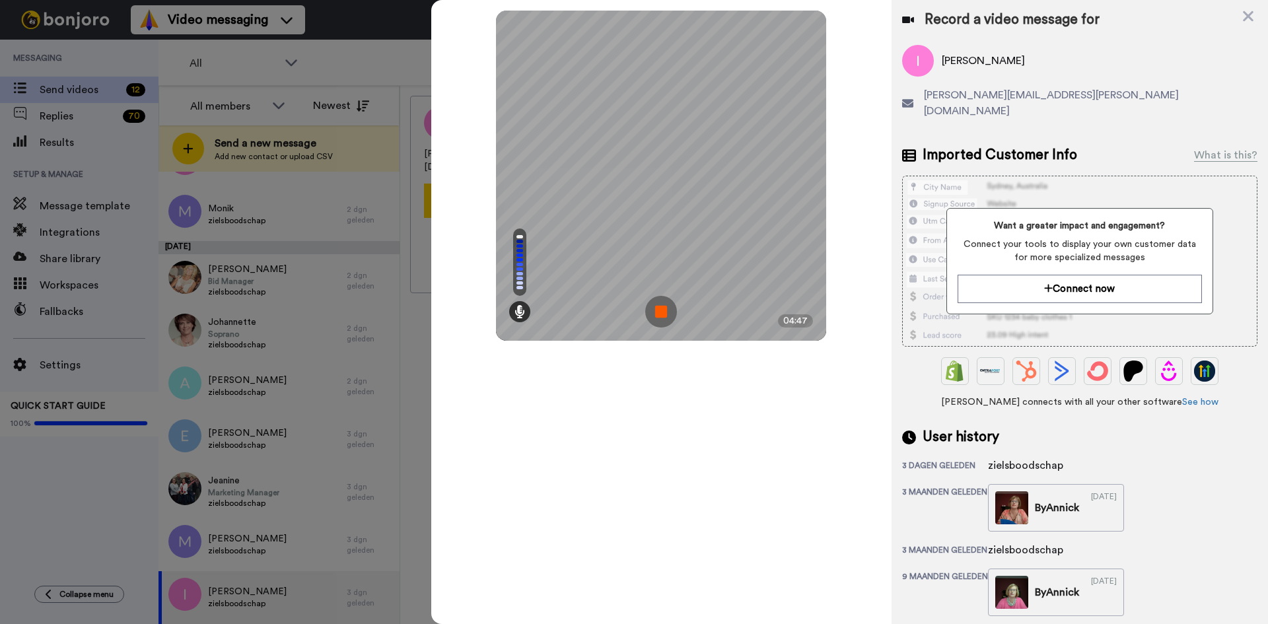
click at [658, 309] on img at bounding box center [661, 312] width 32 height 32
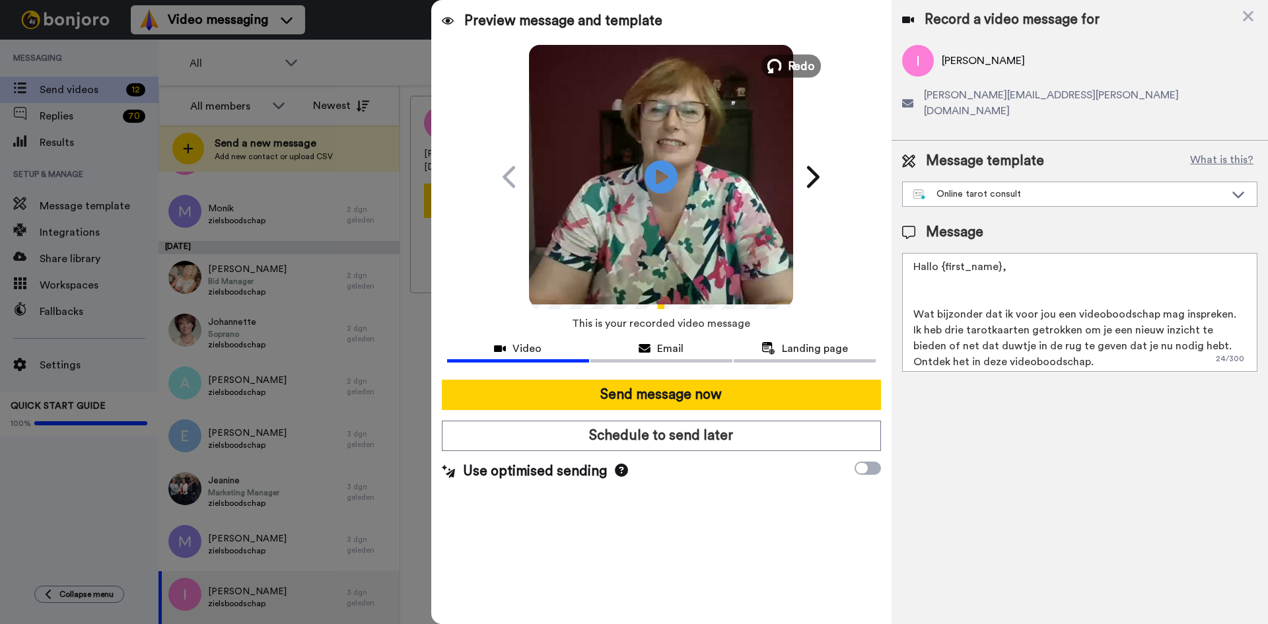
click at [797, 55] on button "Redo" at bounding box center [791, 65] width 59 height 23
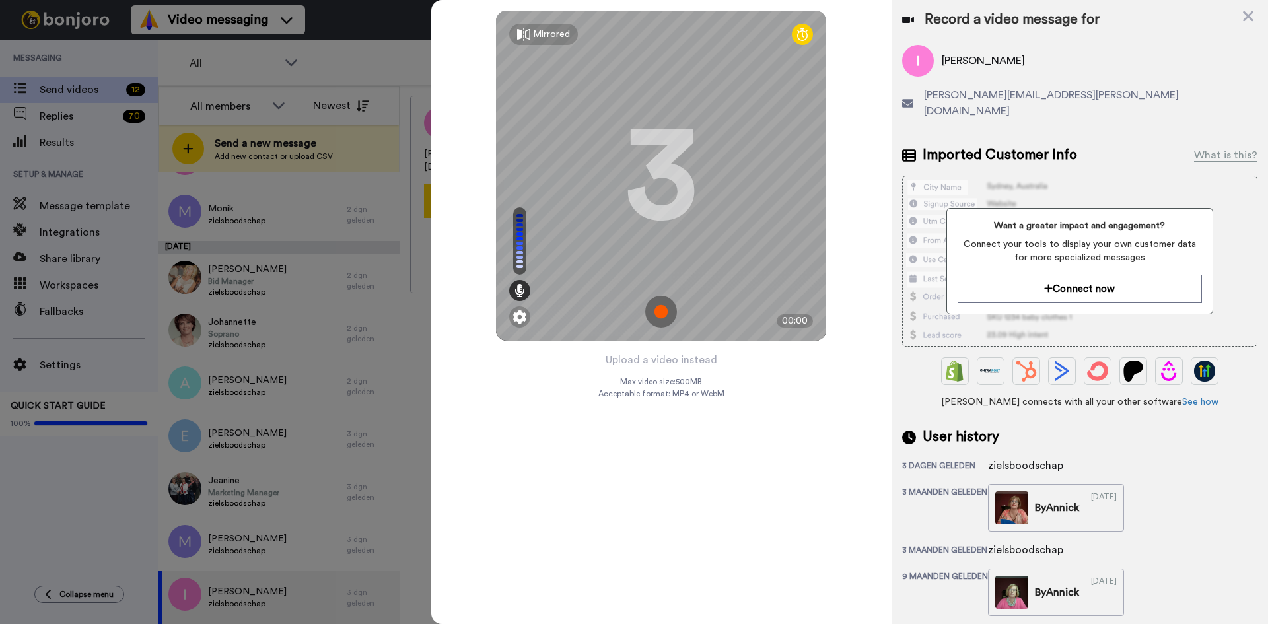
click at [660, 318] on img at bounding box center [661, 312] width 32 height 32
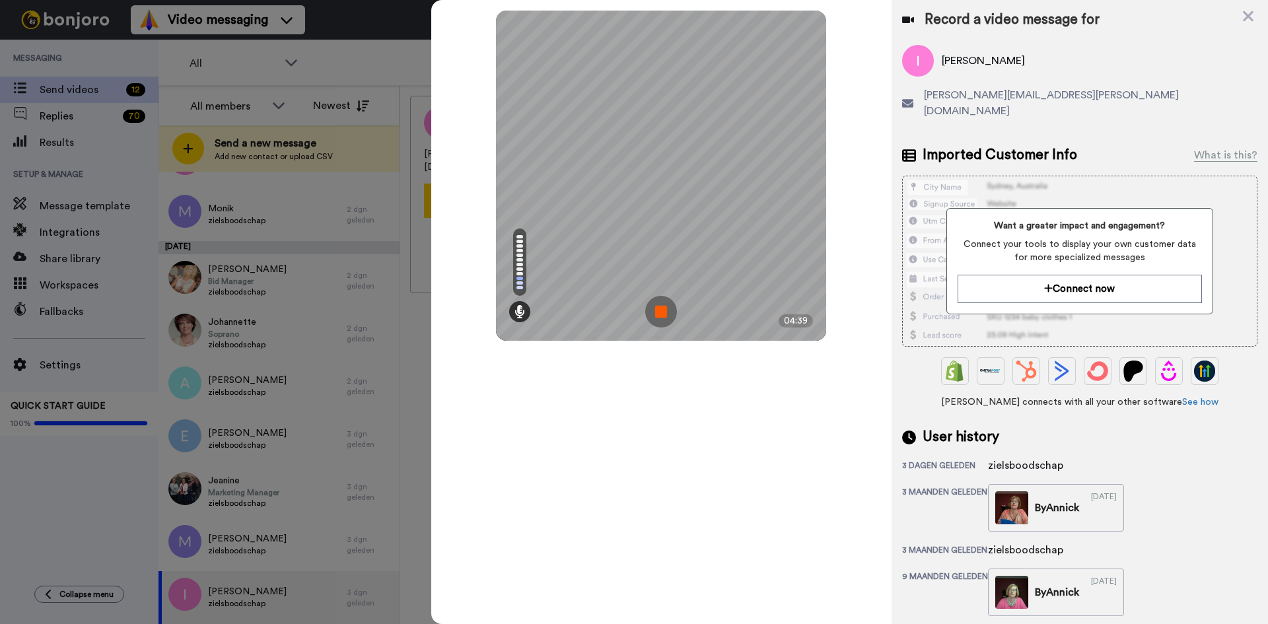
click at [660, 315] on img at bounding box center [661, 312] width 32 height 32
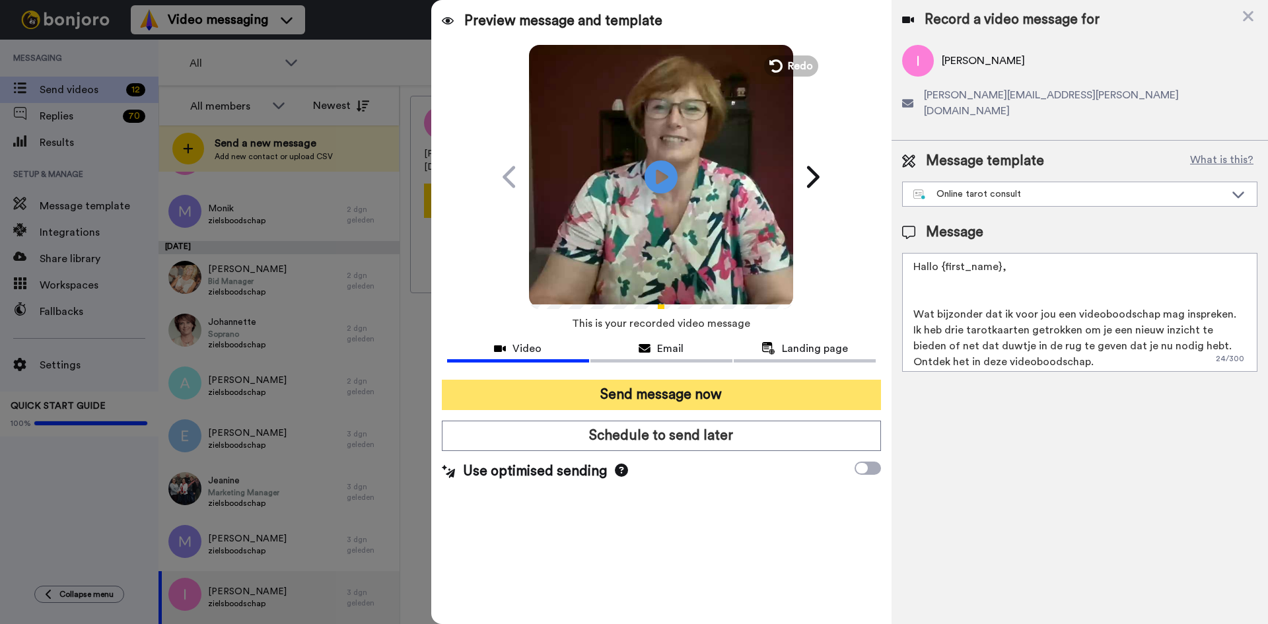
click at [681, 392] on button "Send message now" at bounding box center [661, 395] width 439 height 30
